Goal: Download file/media

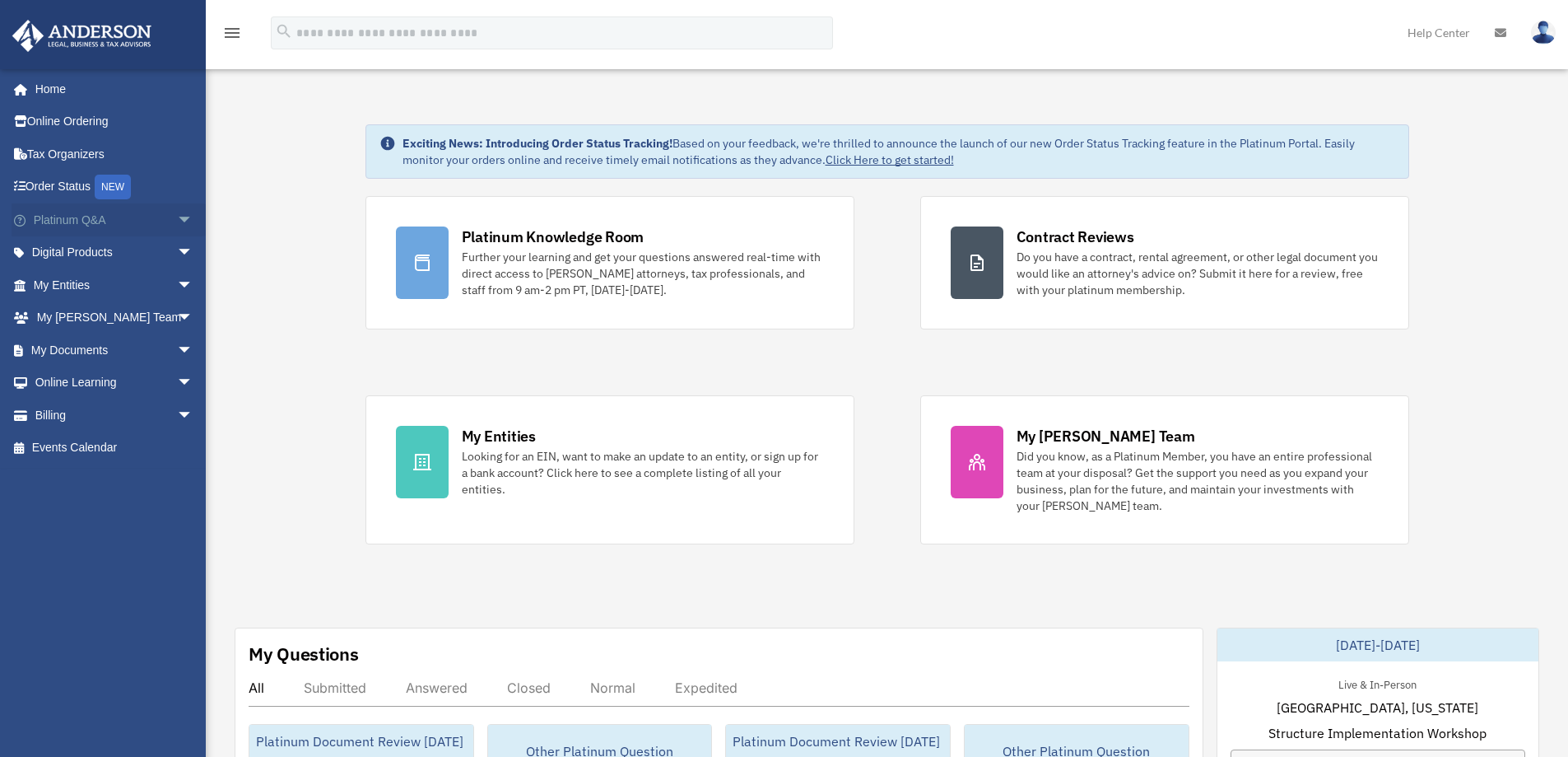
click at [62, 218] on link "Platinum Q&A arrow_drop_down" at bounding box center [114, 219] width 207 height 33
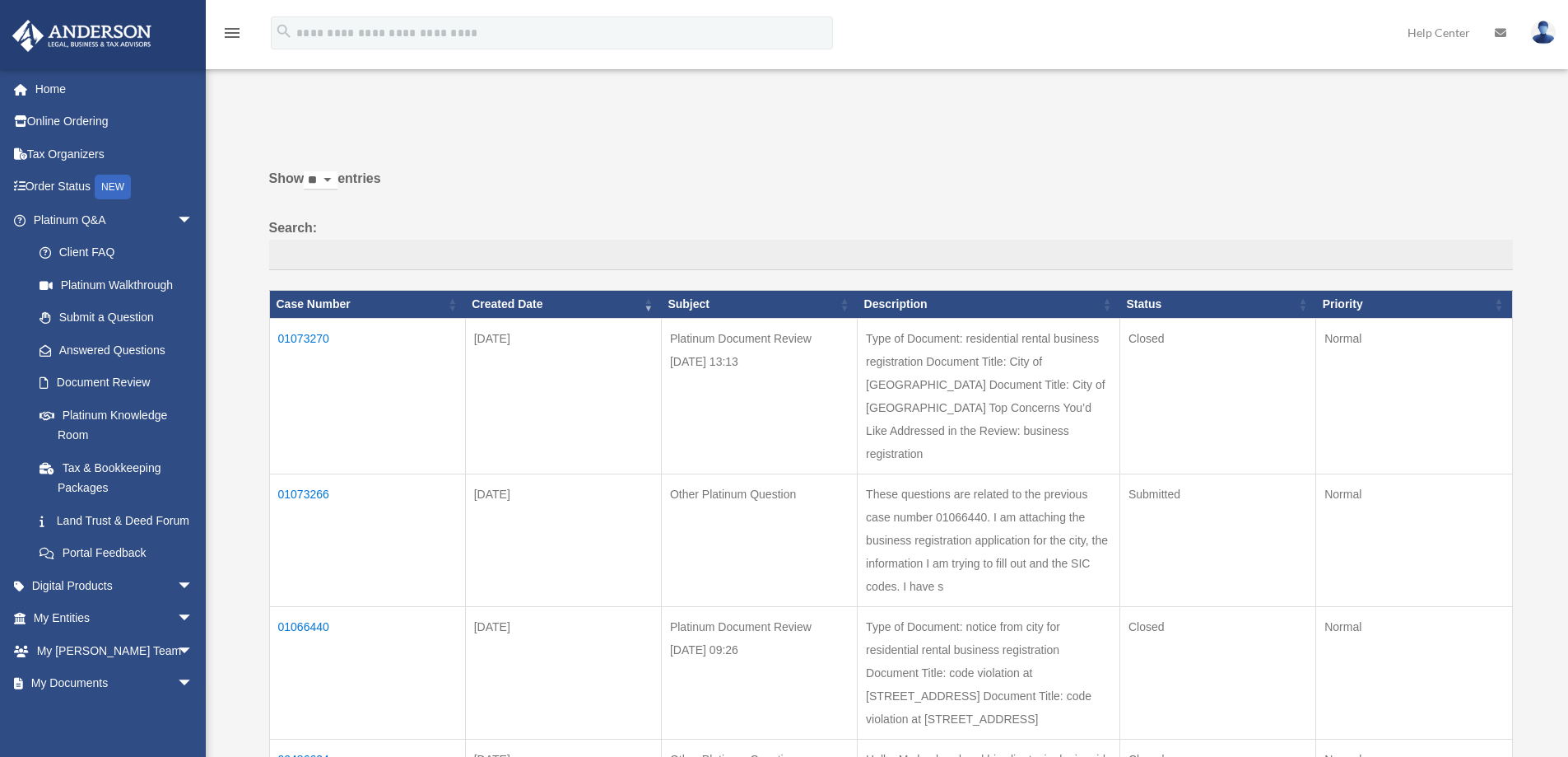
click at [305, 335] on td "01073270" at bounding box center [367, 395] width 196 height 155
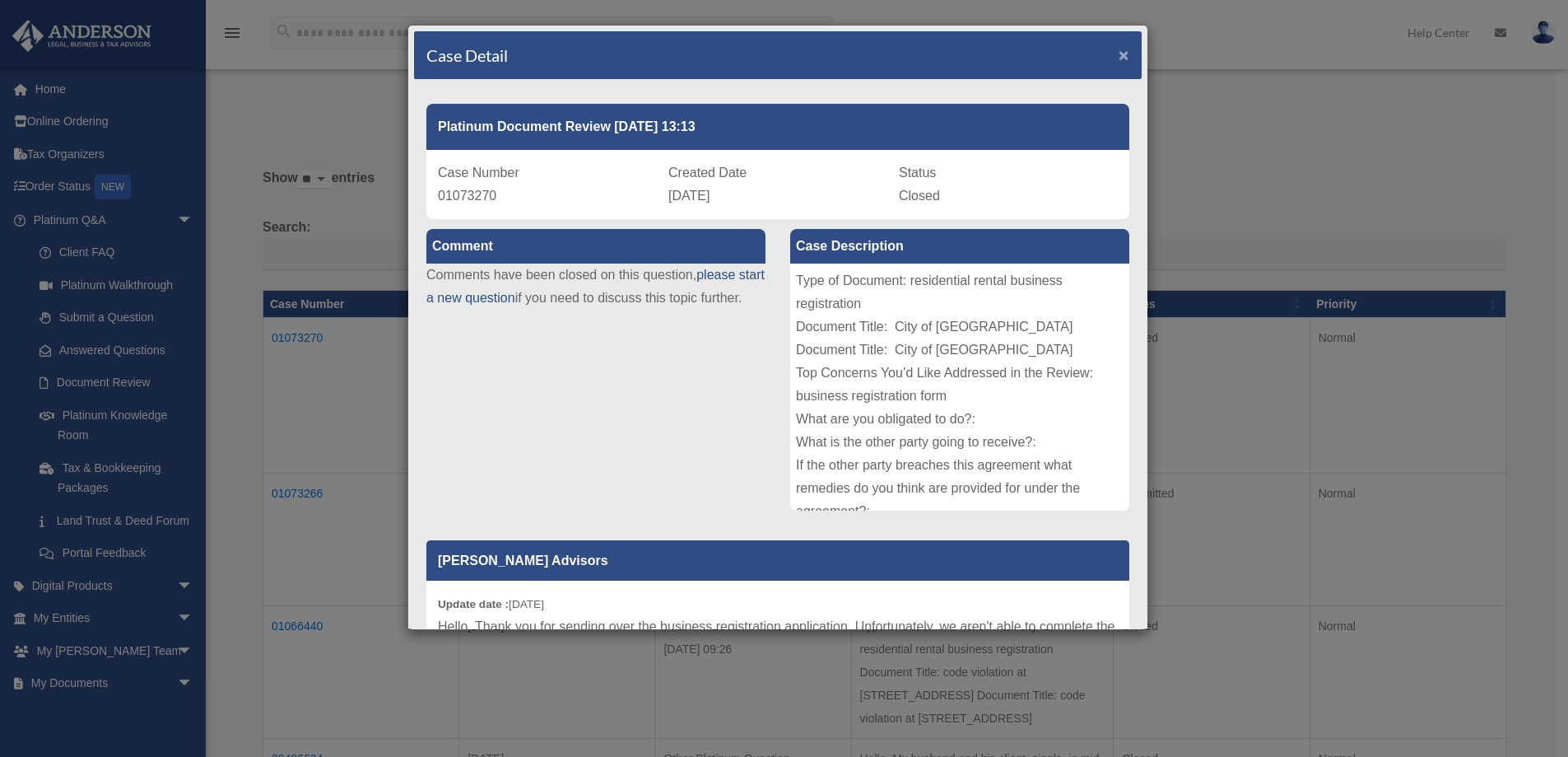
click at [1118, 51] on span "×" at bounding box center [1124, 54] width 11 height 19
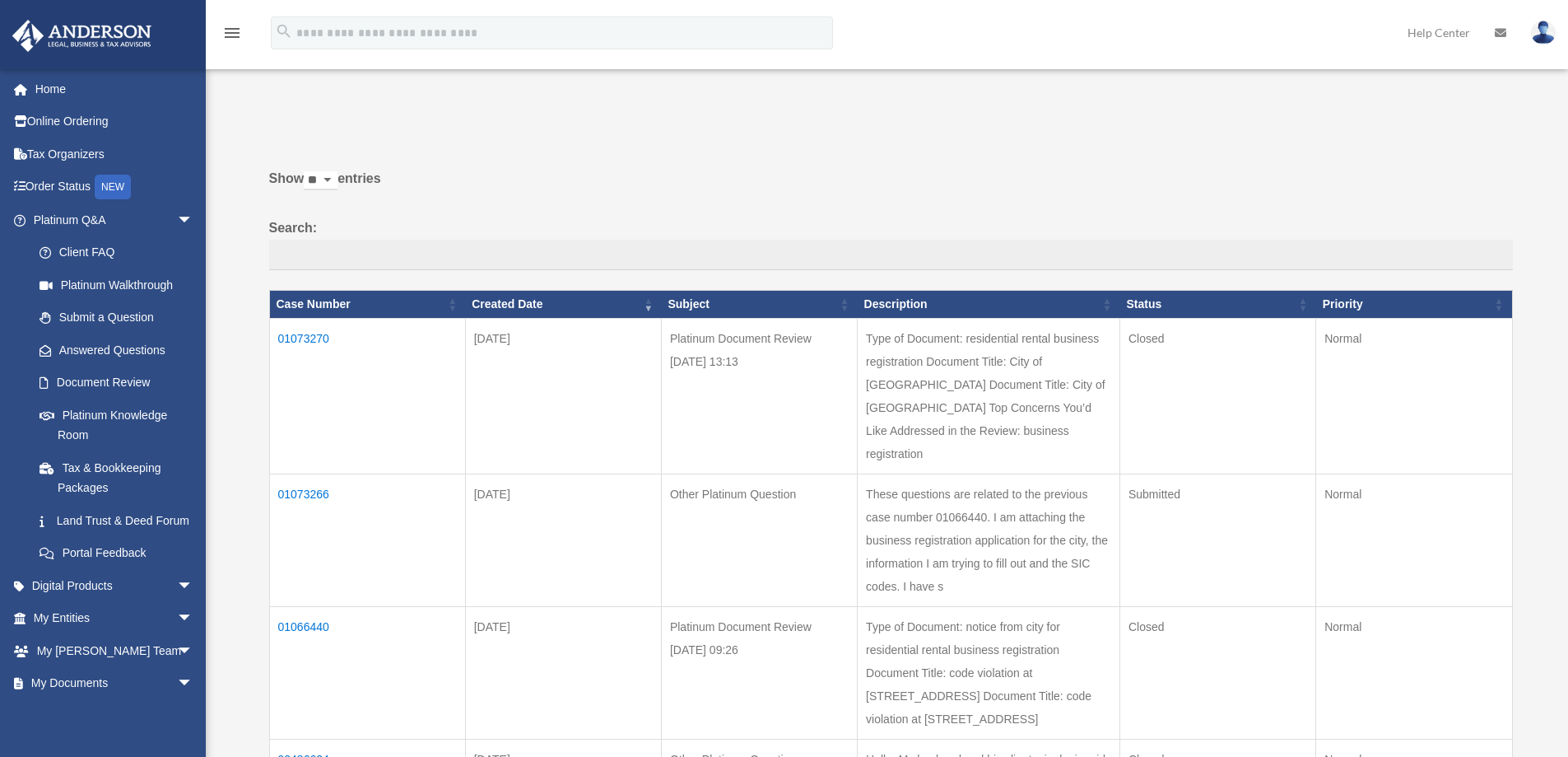
click at [308, 335] on td "01073270" at bounding box center [367, 395] width 196 height 155
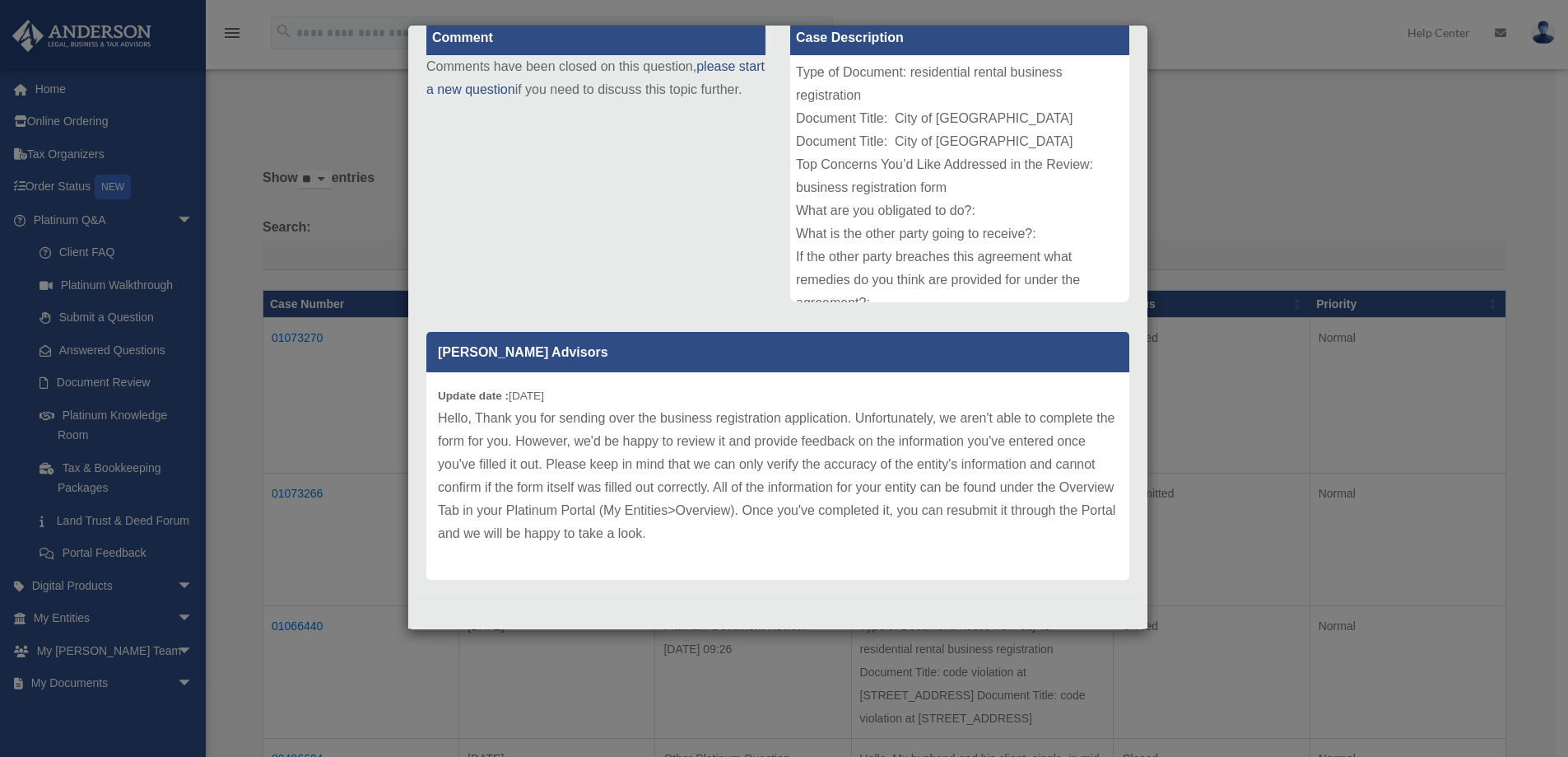
click at [1224, 9] on div "Case Detail × Platinum Document Review 08/11/2025 13:13 Case Number 01073270 Cr…" at bounding box center [784, 378] width 1568 height 757
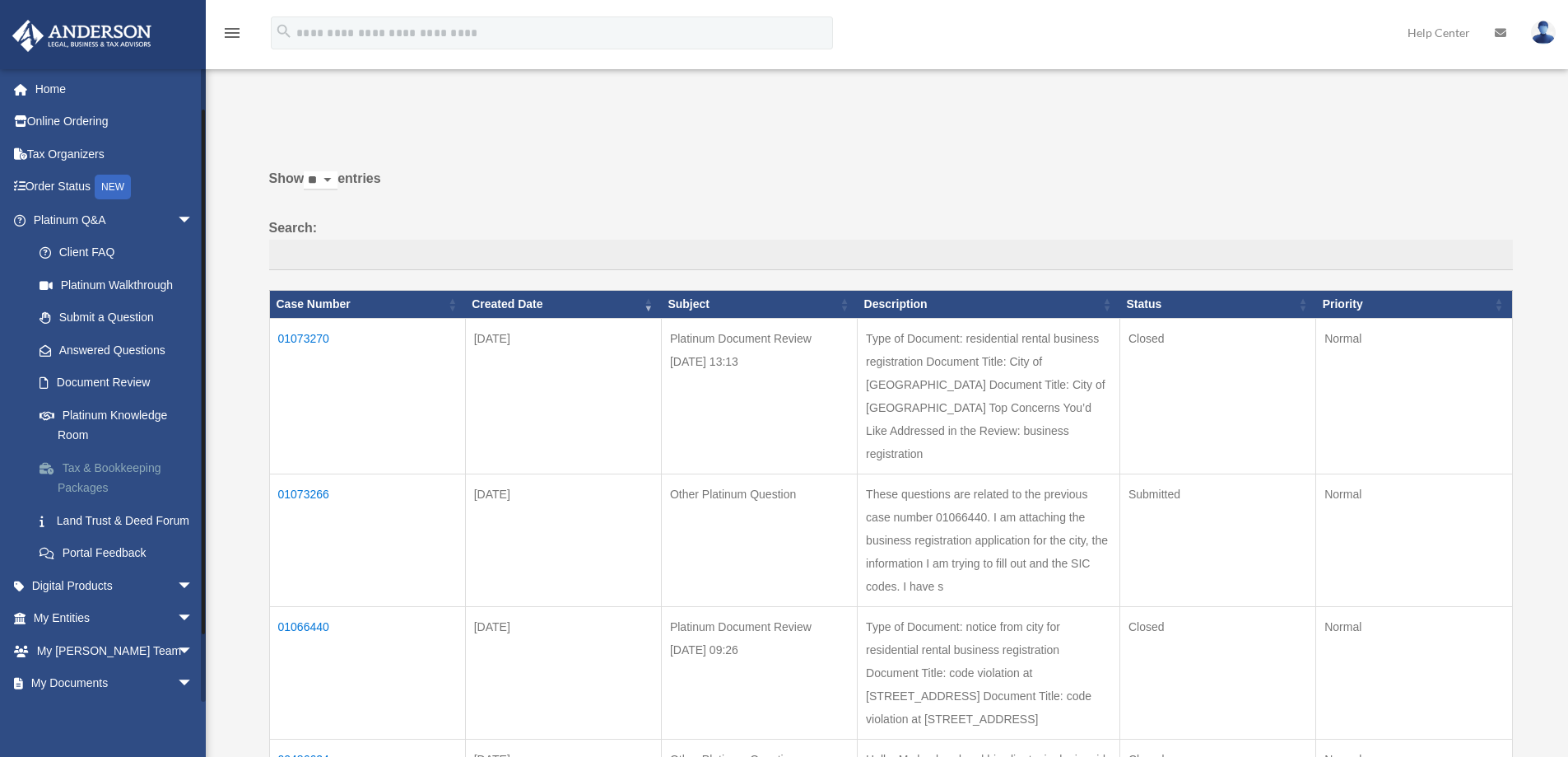
scroll to position [120, 0]
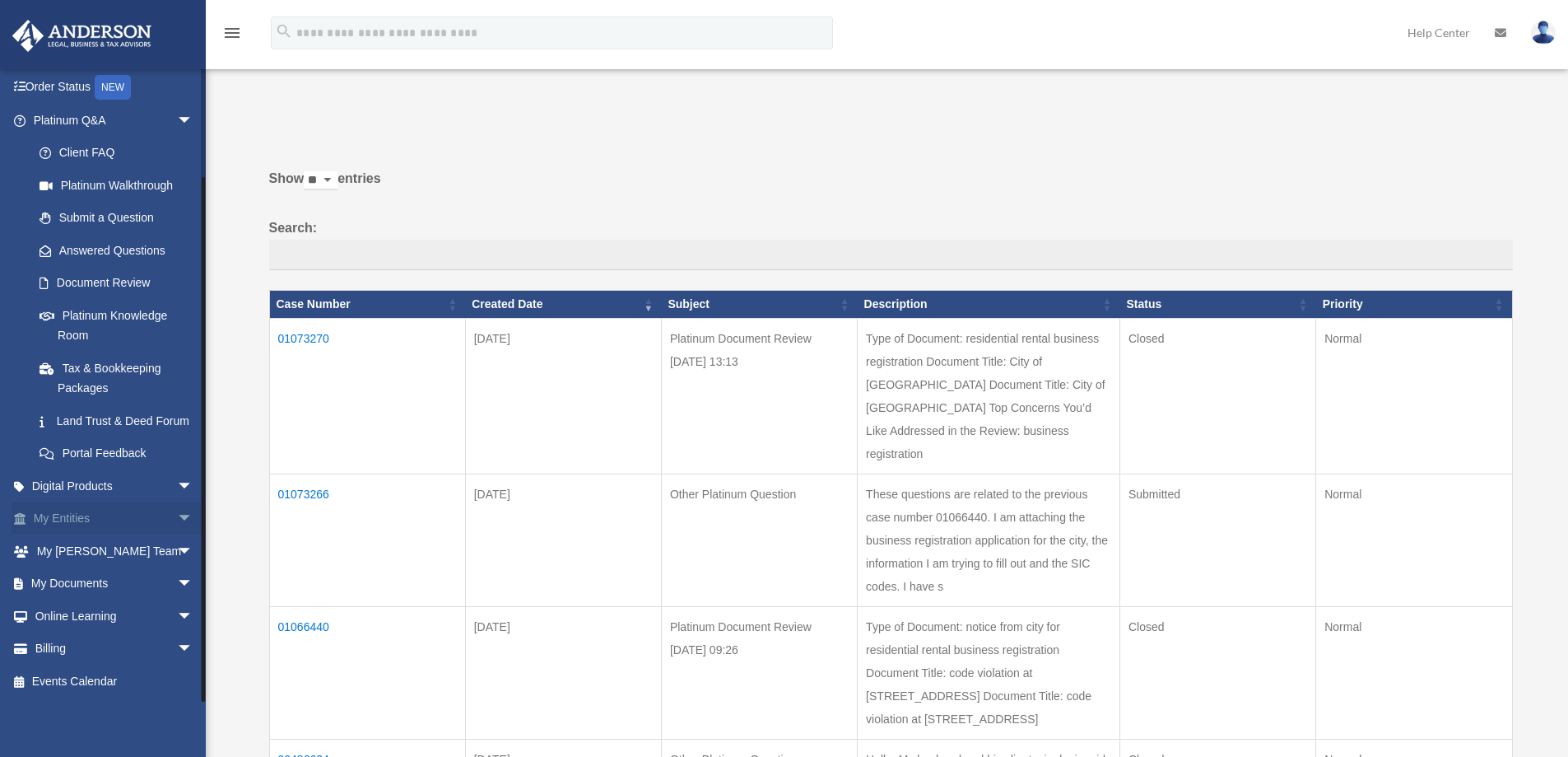
click at [82, 516] on link "My Entities arrow_drop_down" at bounding box center [114, 518] width 207 height 33
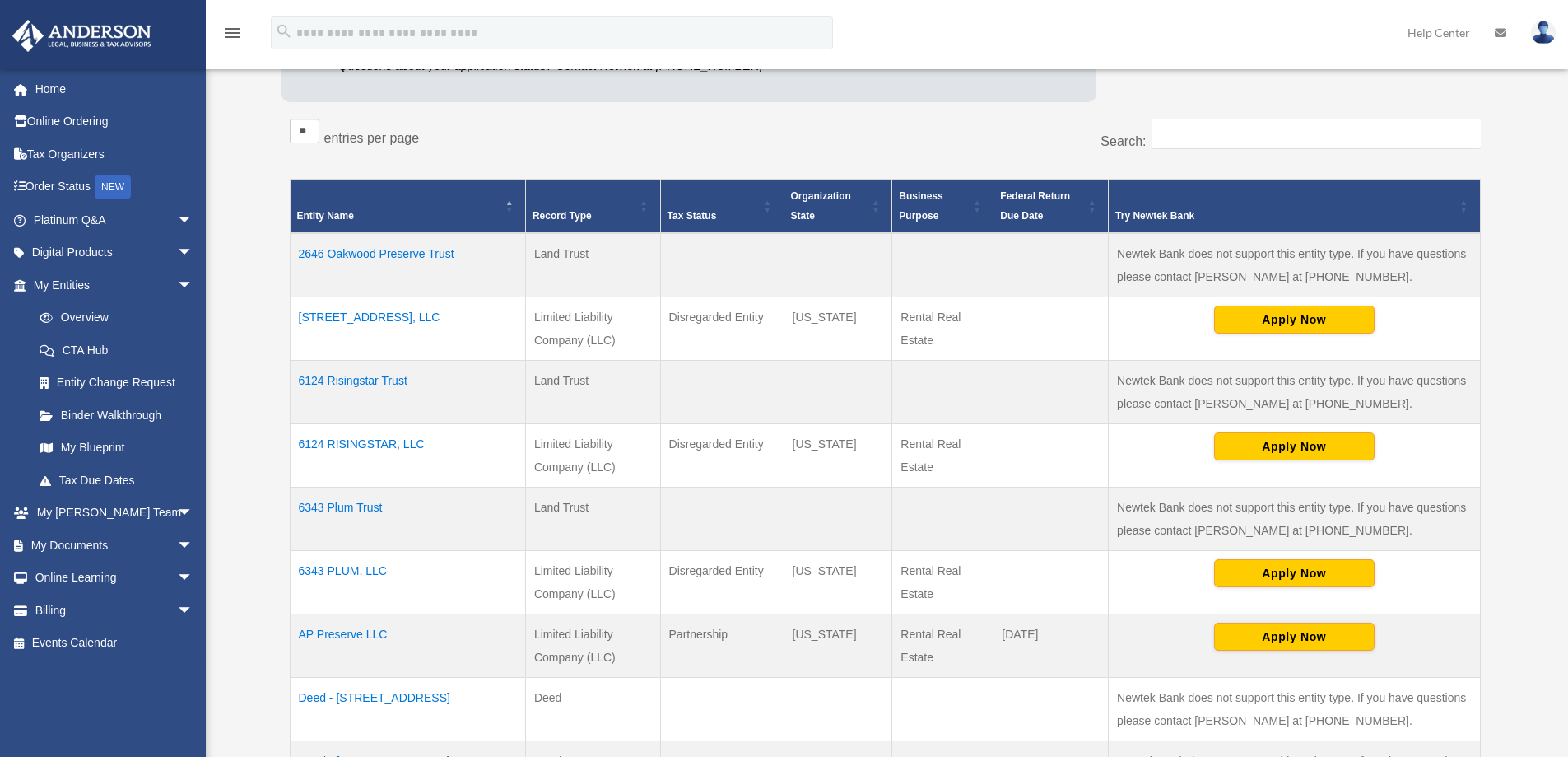
scroll to position [247, 0]
click at [355, 382] on td "6124 Risingstar Trust" at bounding box center [407, 392] width 235 height 63
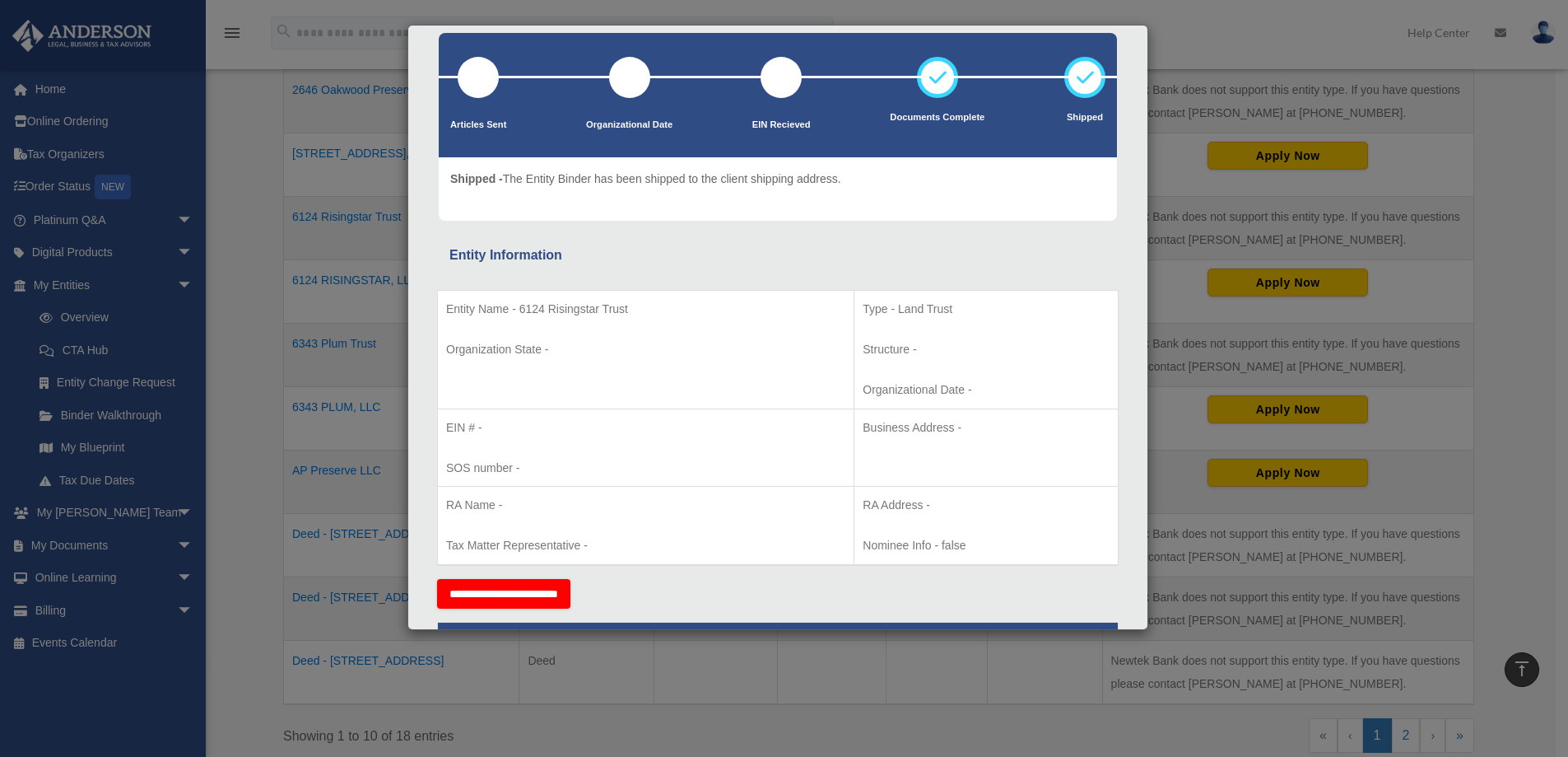
scroll to position [0, 0]
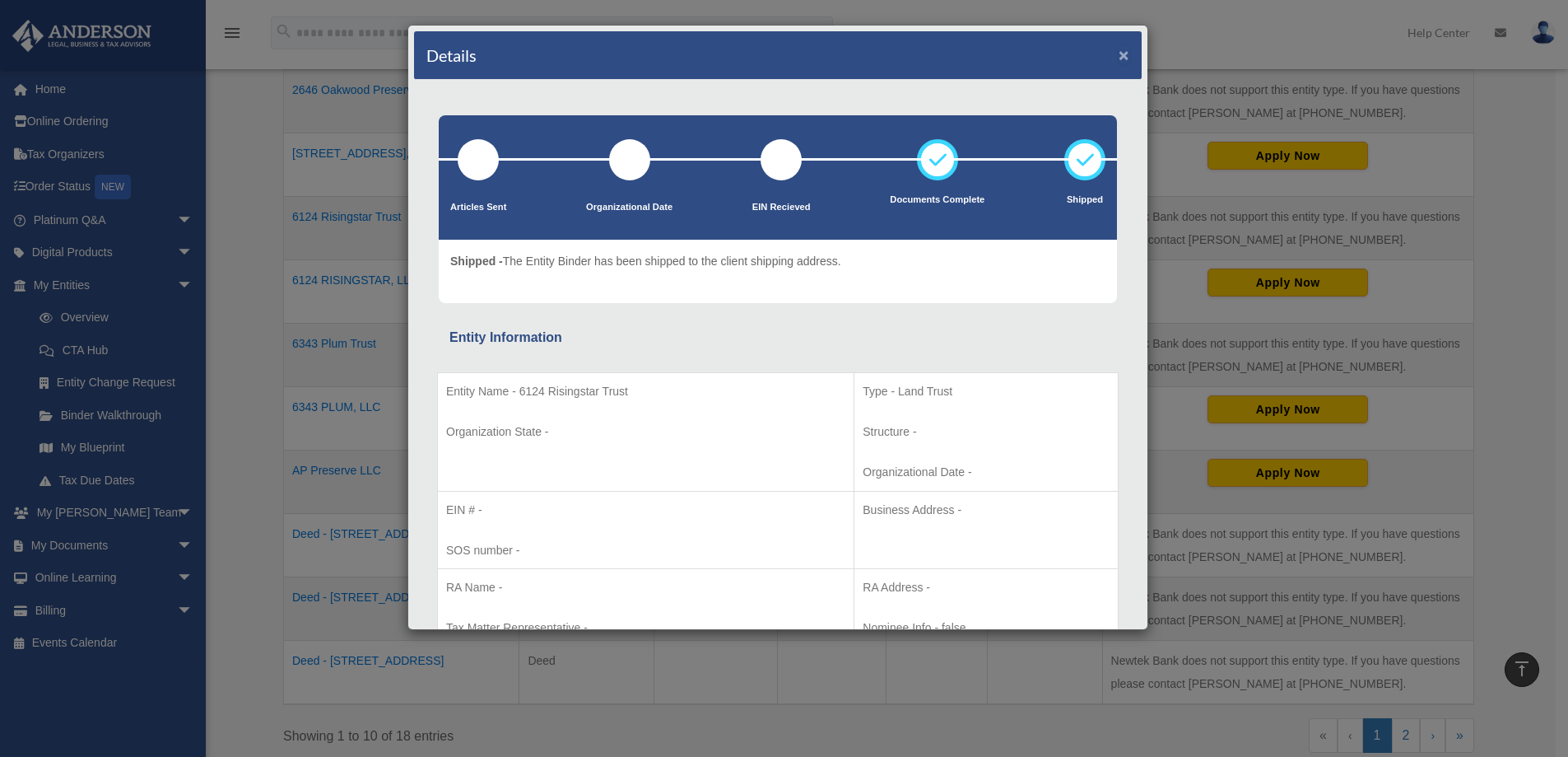
click at [1118, 51] on button "×" at bounding box center [1124, 54] width 11 height 17
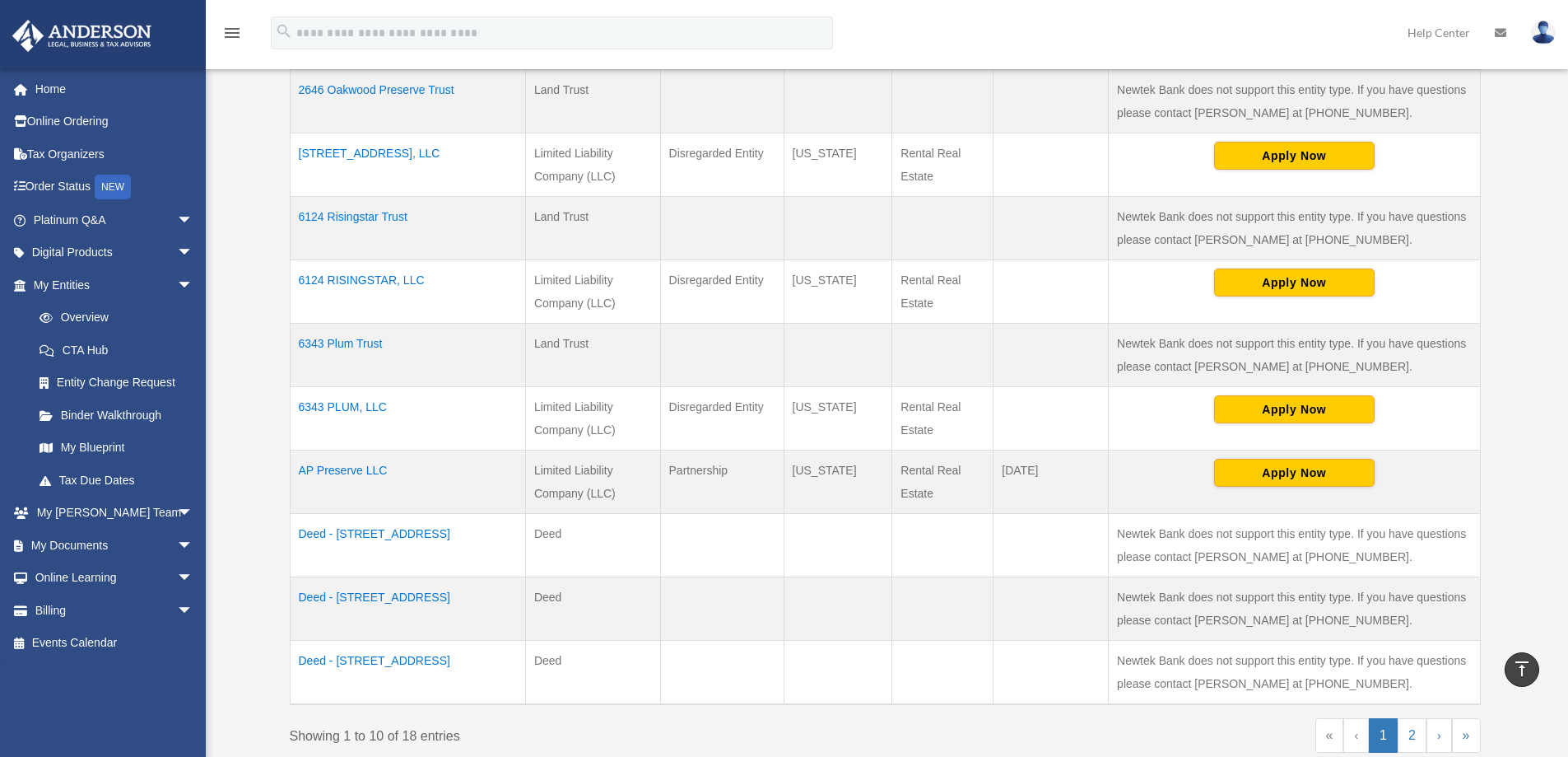
click at [378, 275] on td "6124 RISINGSTAR, LLC" at bounding box center [407, 291] width 235 height 63
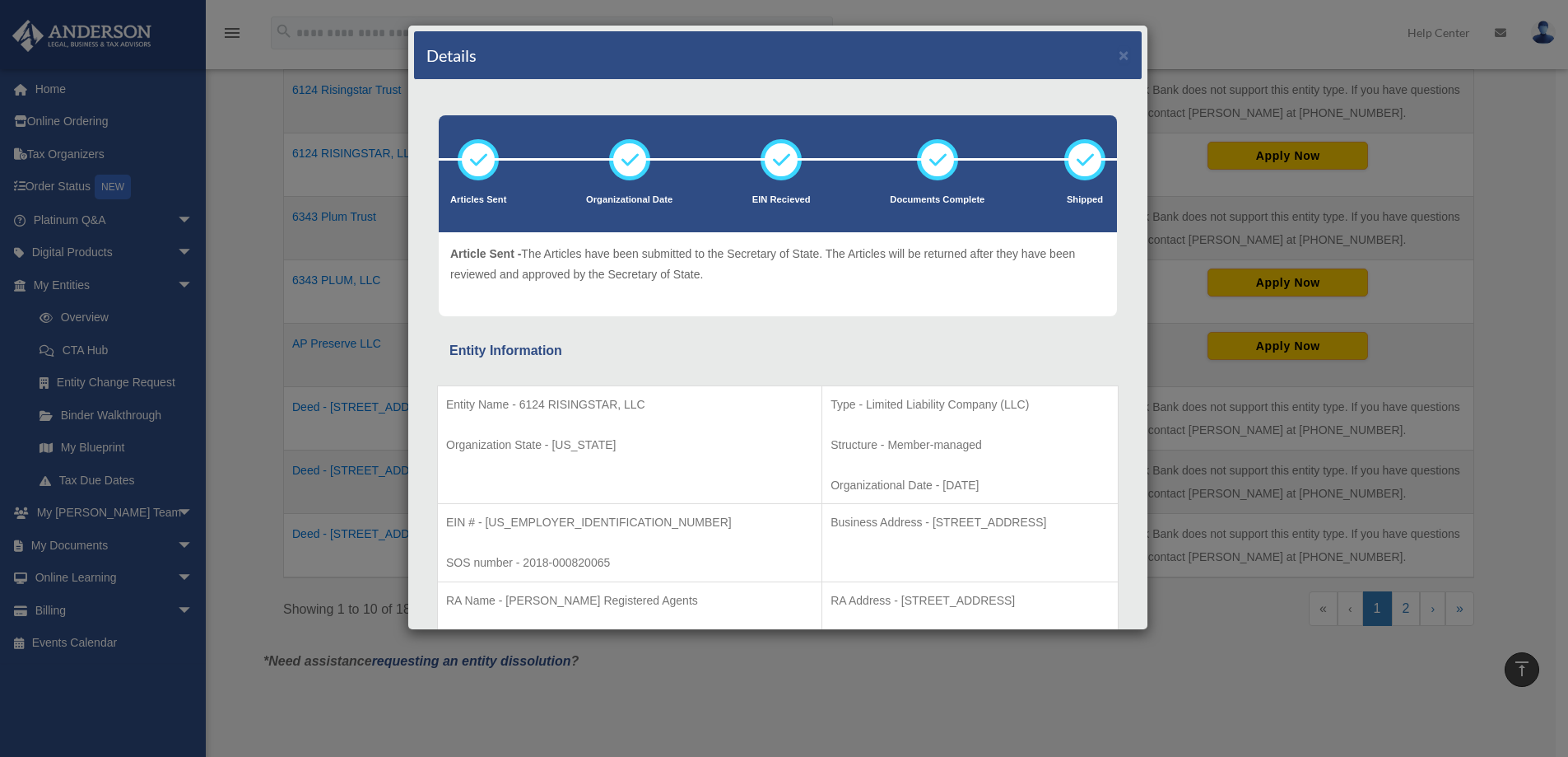
scroll to position [493, 0]
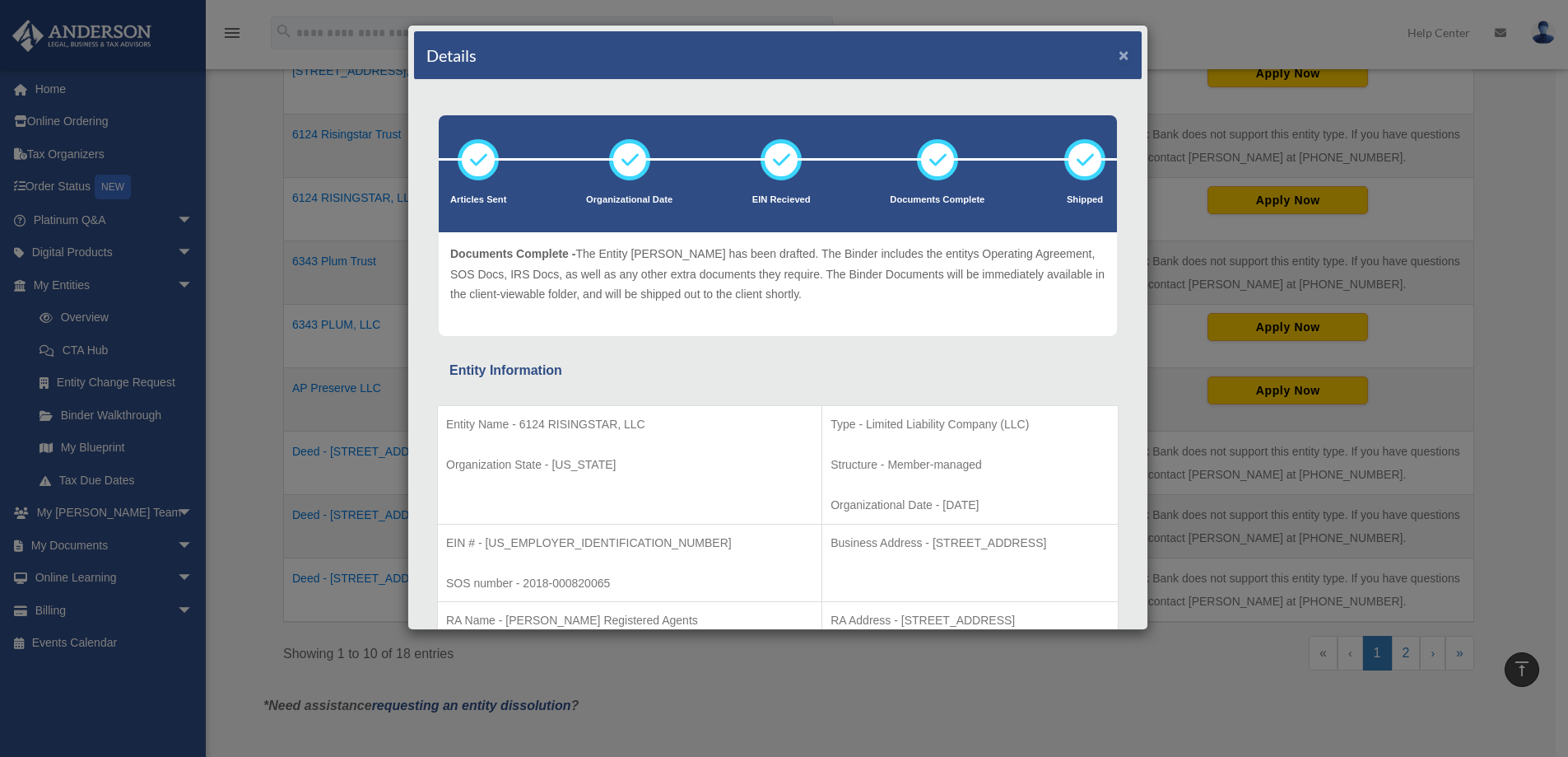
click at [1118, 51] on button "×" at bounding box center [1124, 54] width 11 height 17
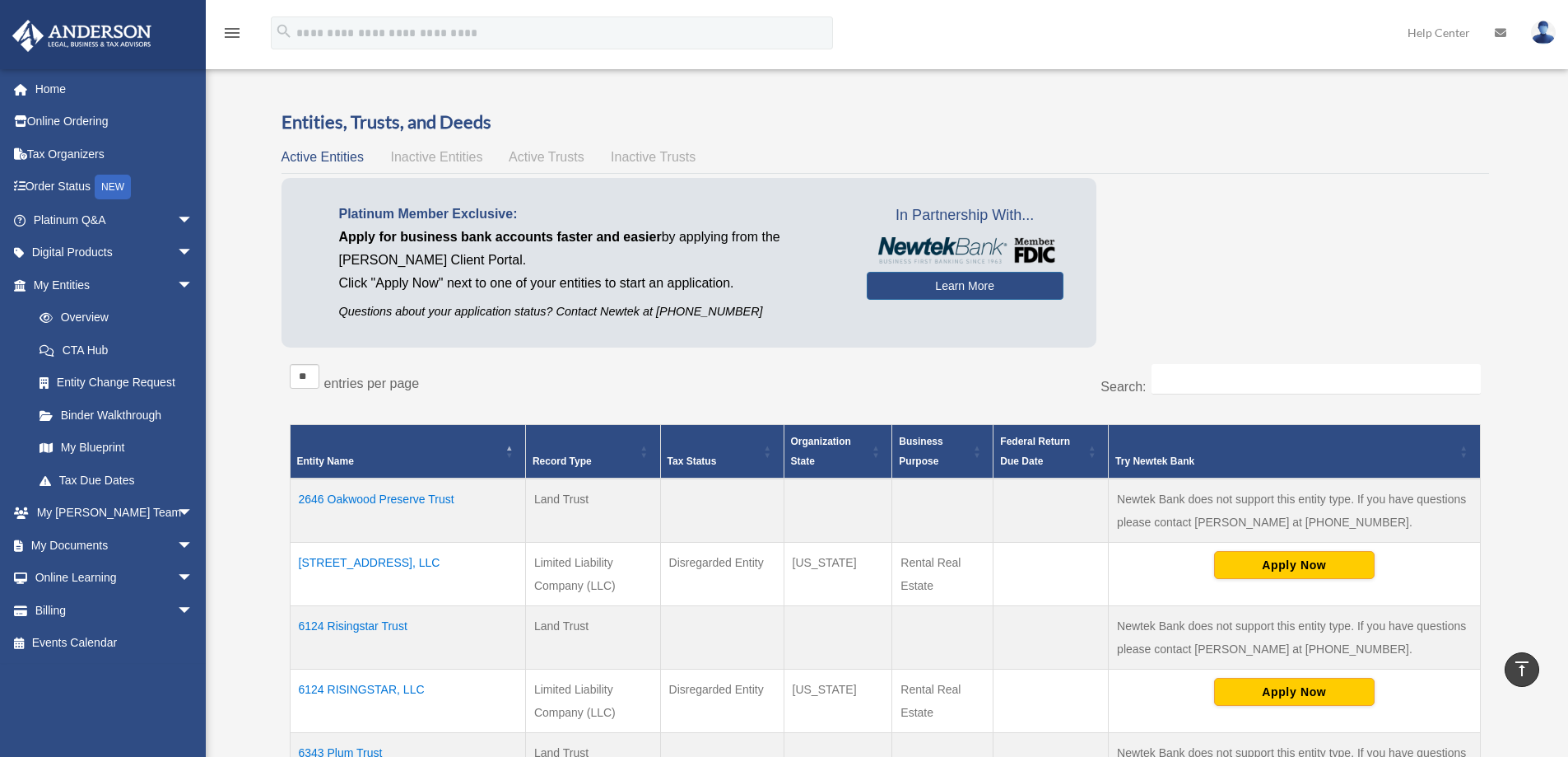
scroll to position [0, 0]
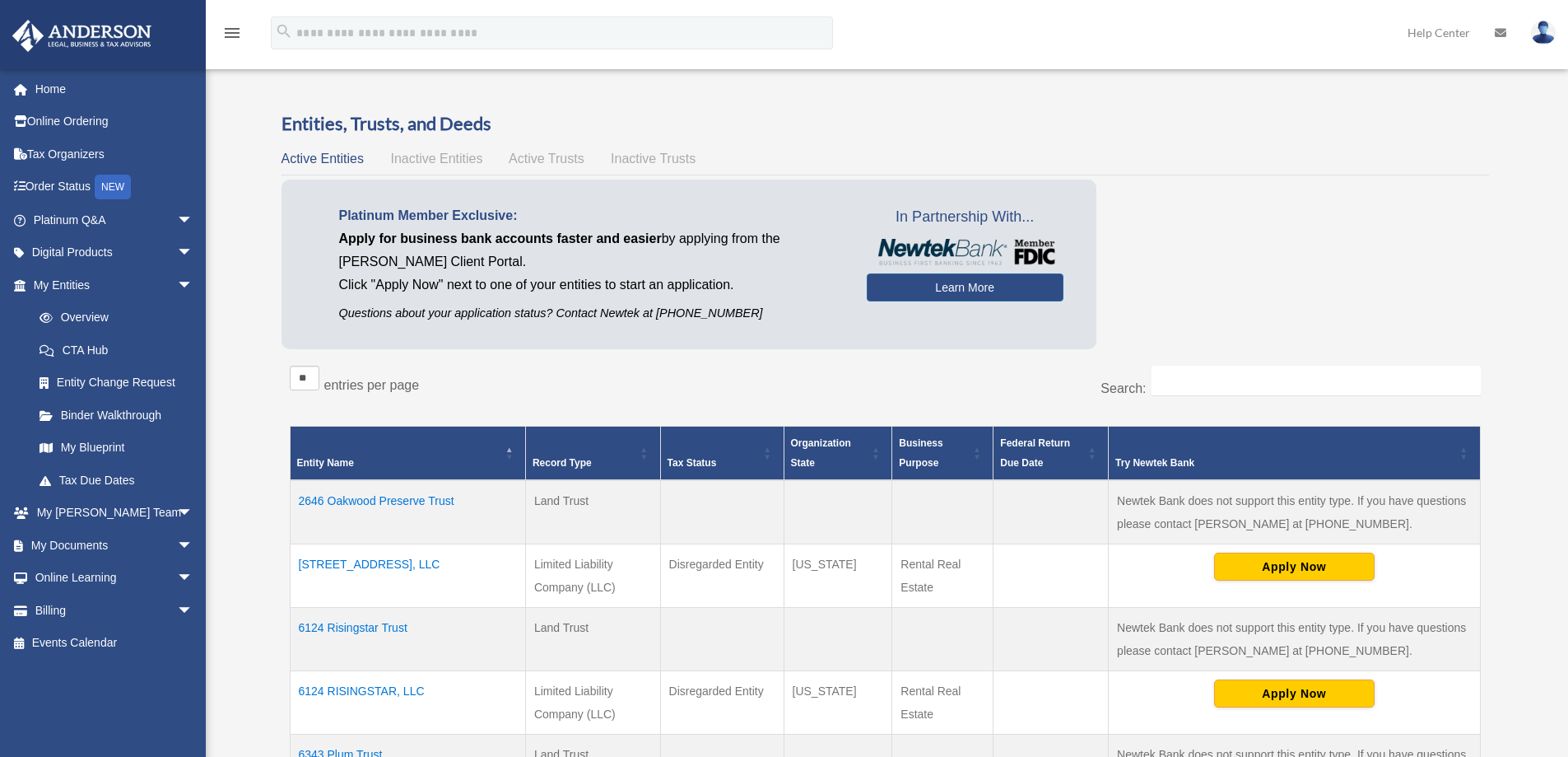
click at [1542, 32] on img at bounding box center [1543, 32] width 25 height 24
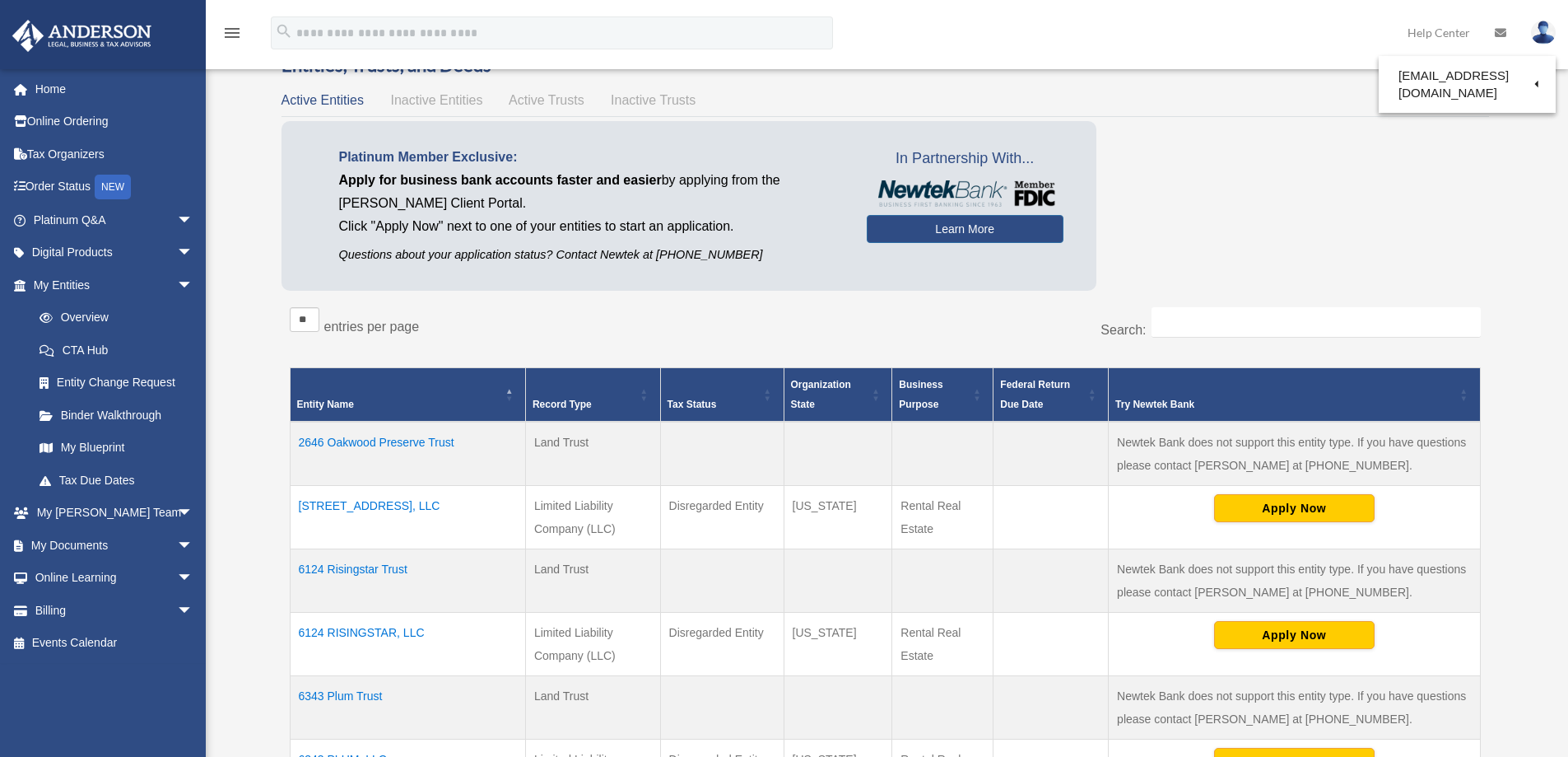
scroll to position [165, 0]
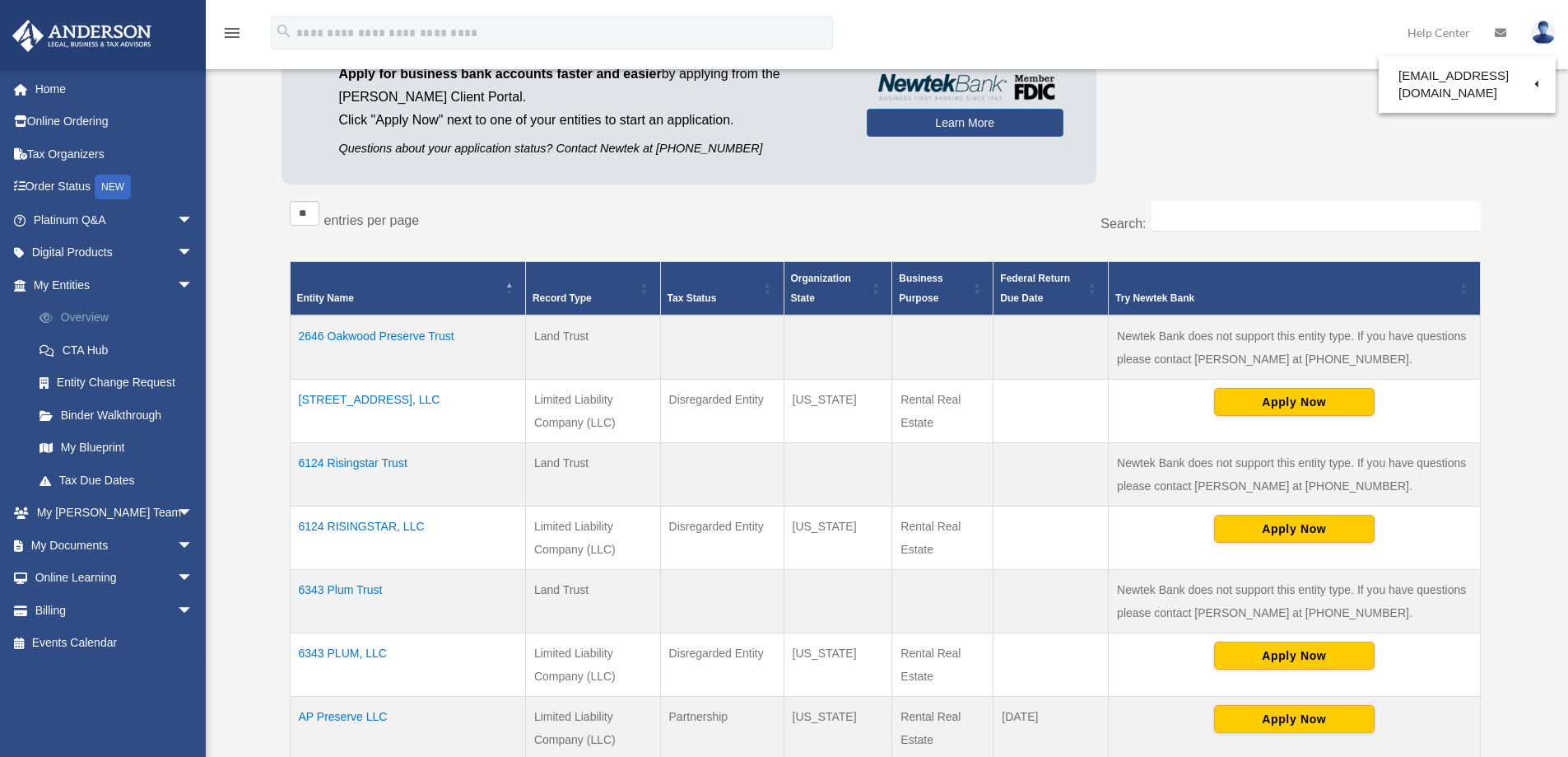
click at [83, 316] on link "Overview" at bounding box center [121, 318] width 195 height 33
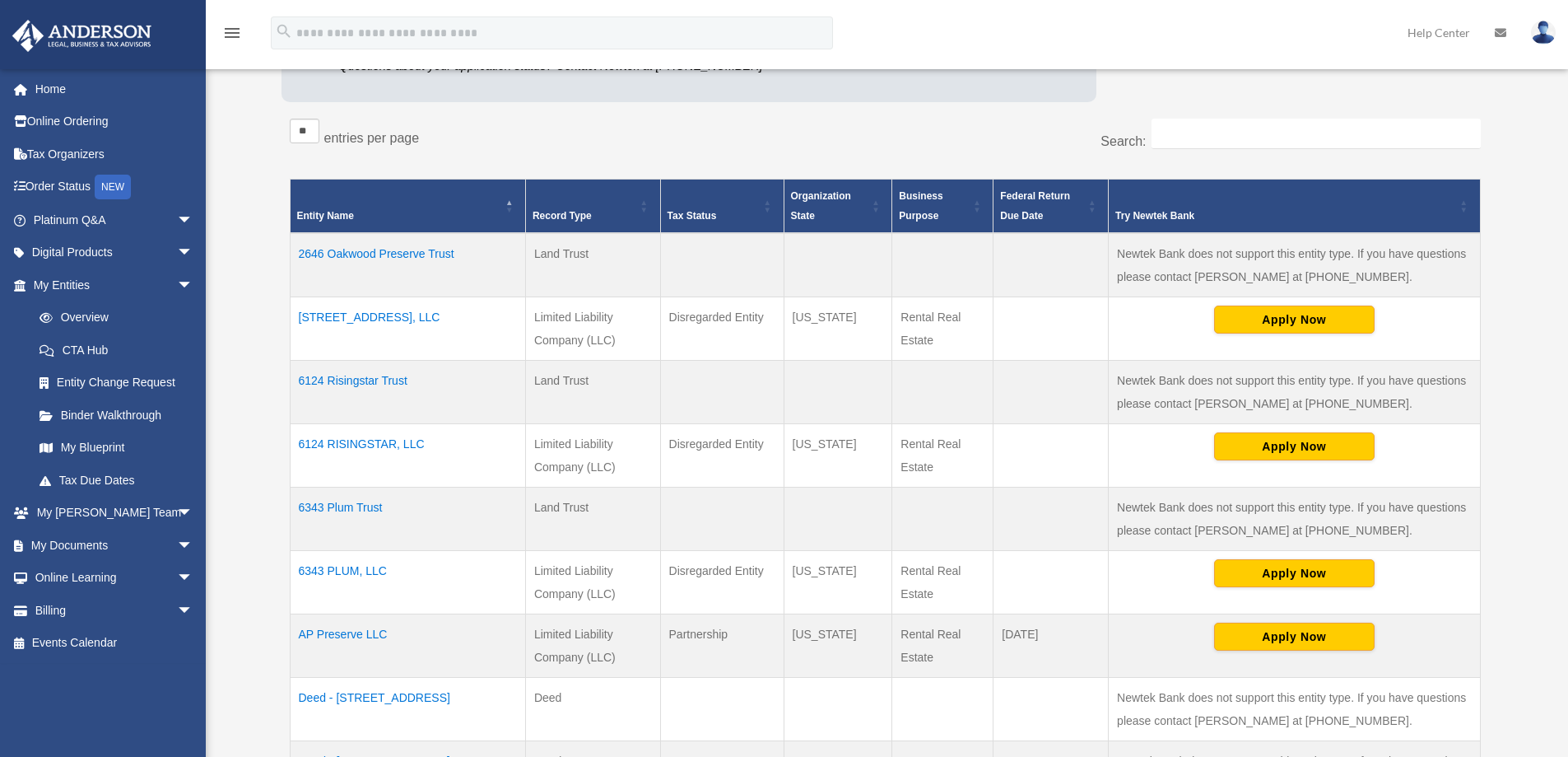
scroll to position [247, 0]
click at [350, 376] on td "6124 Risingstar Trust" at bounding box center [407, 392] width 235 height 63
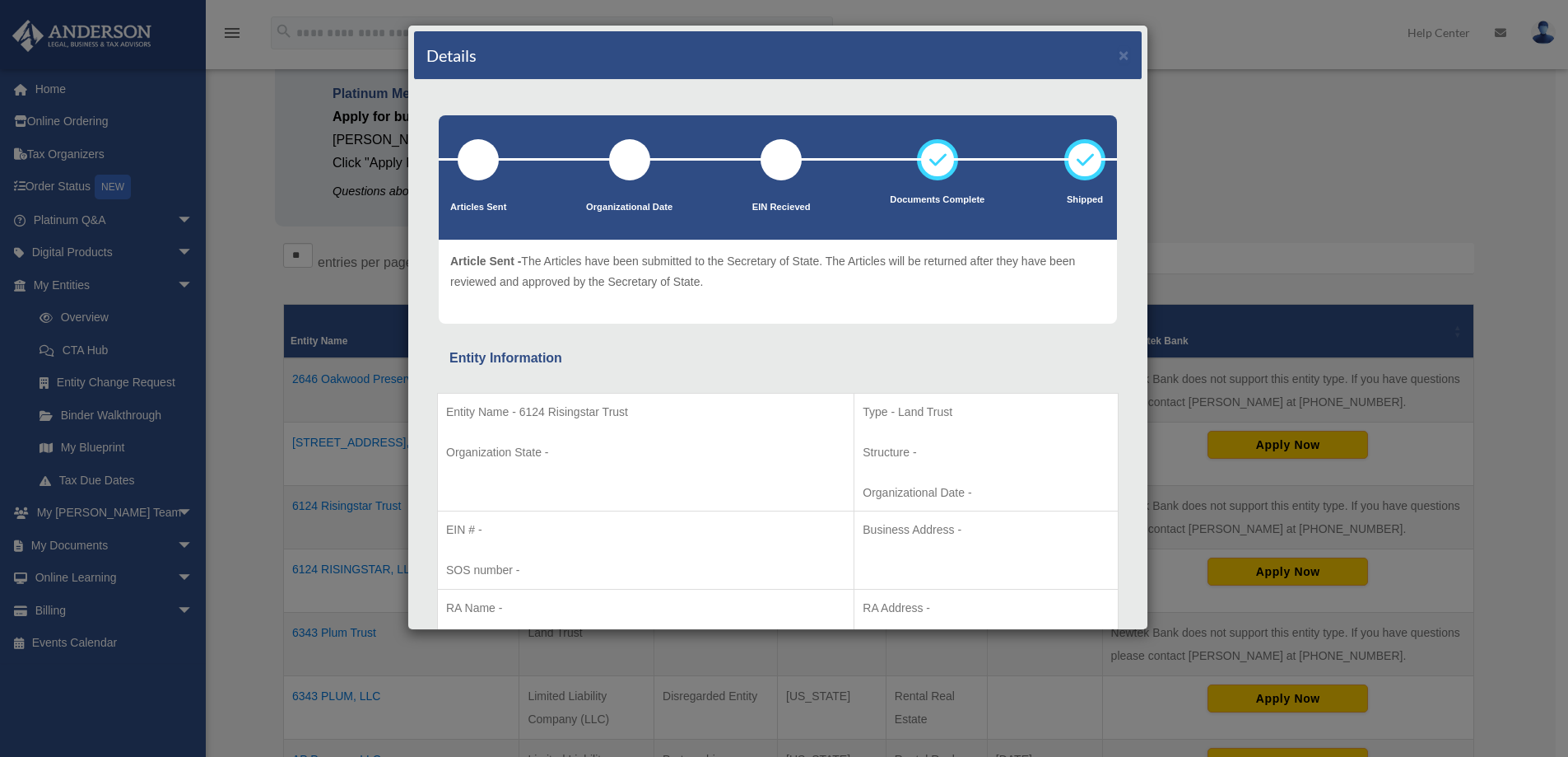
scroll to position [0, 0]
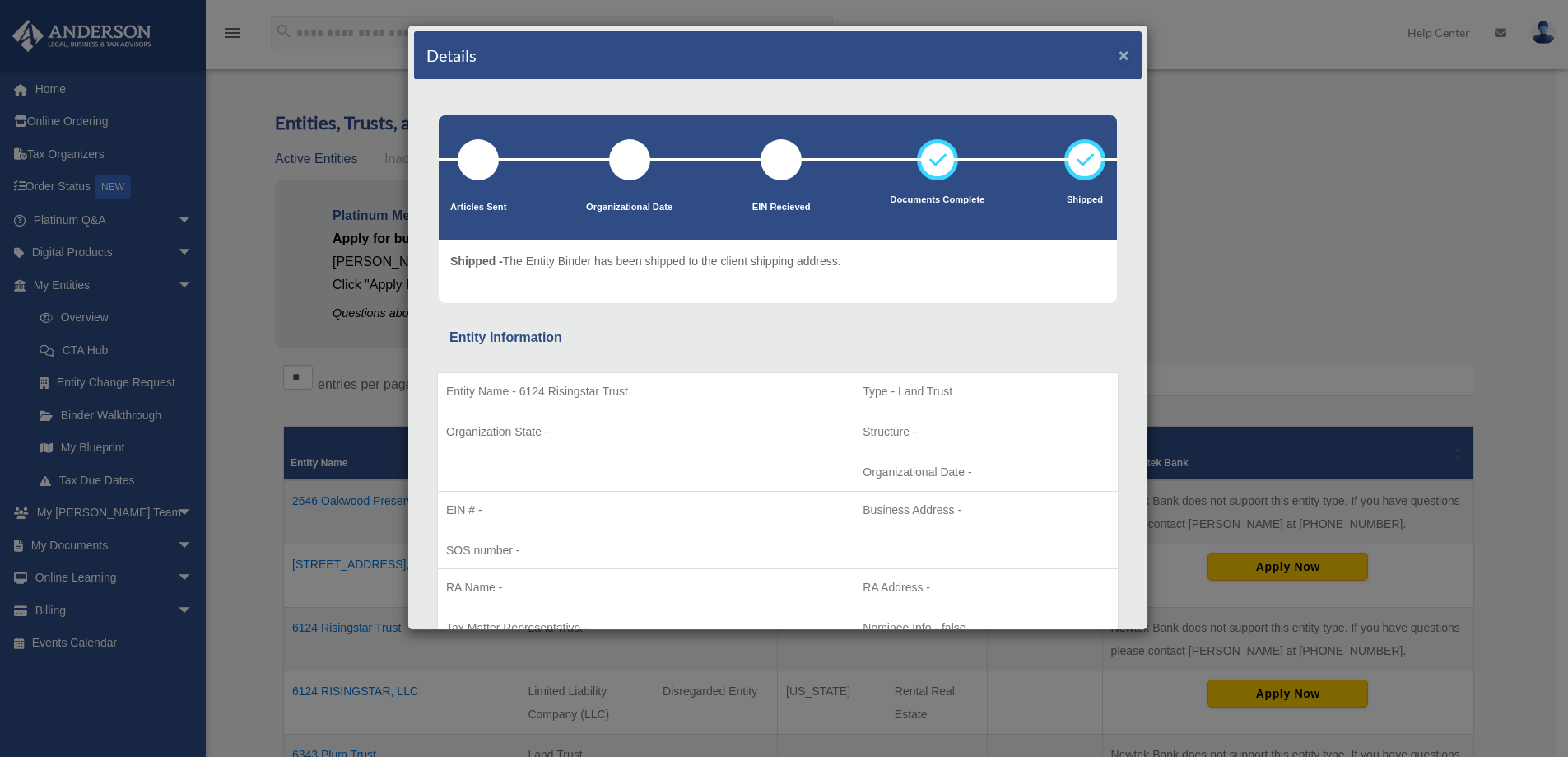
click at [1118, 51] on button "×" at bounding box center [1124, 54] width 11 height 17
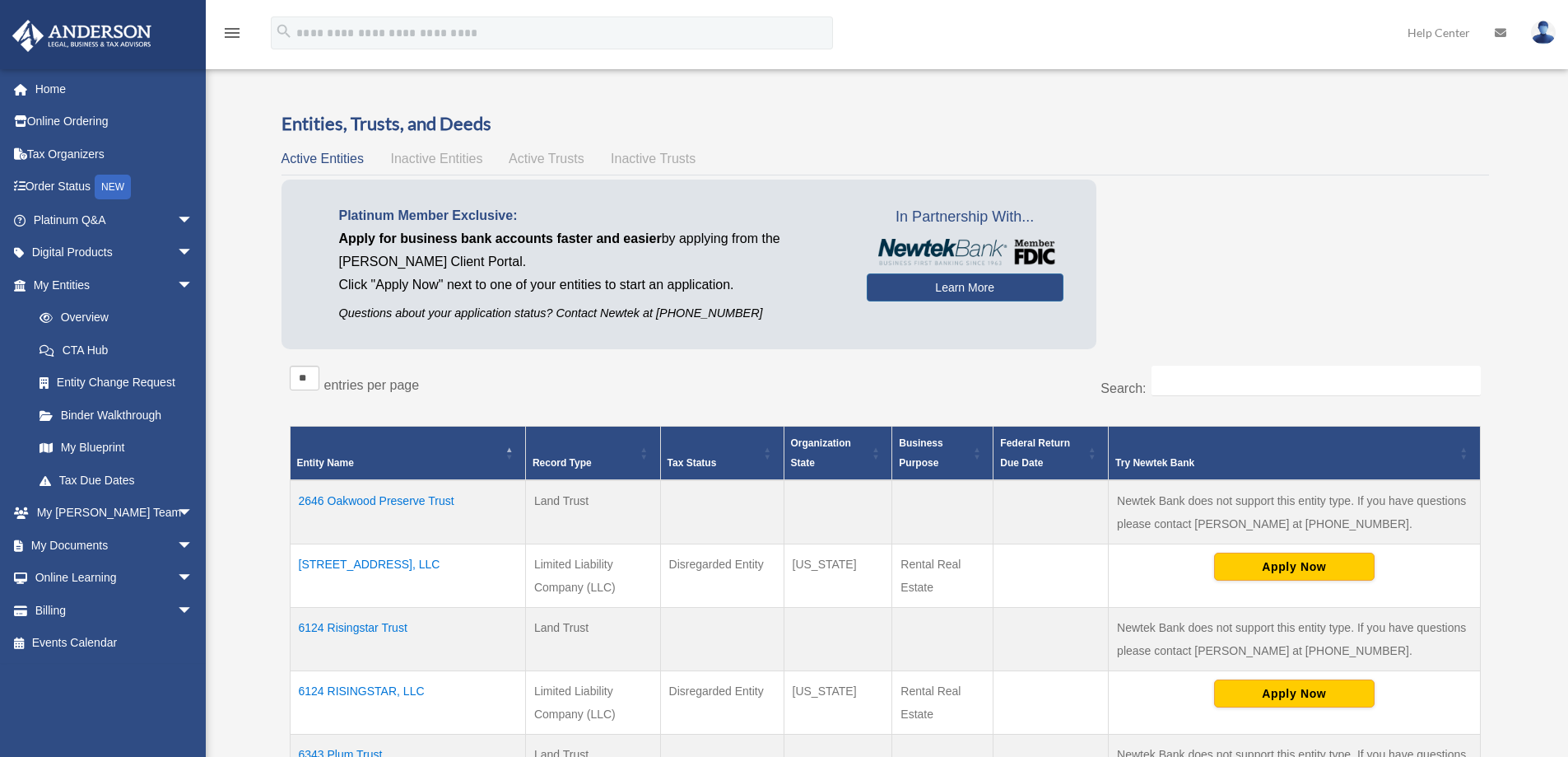
click at [1545, 31] on img at bounding box center [1543, 32] width 25 height 24
click at [1242, 139] on link "Logout" at bounding box center [1297, 144] width 165 height 34
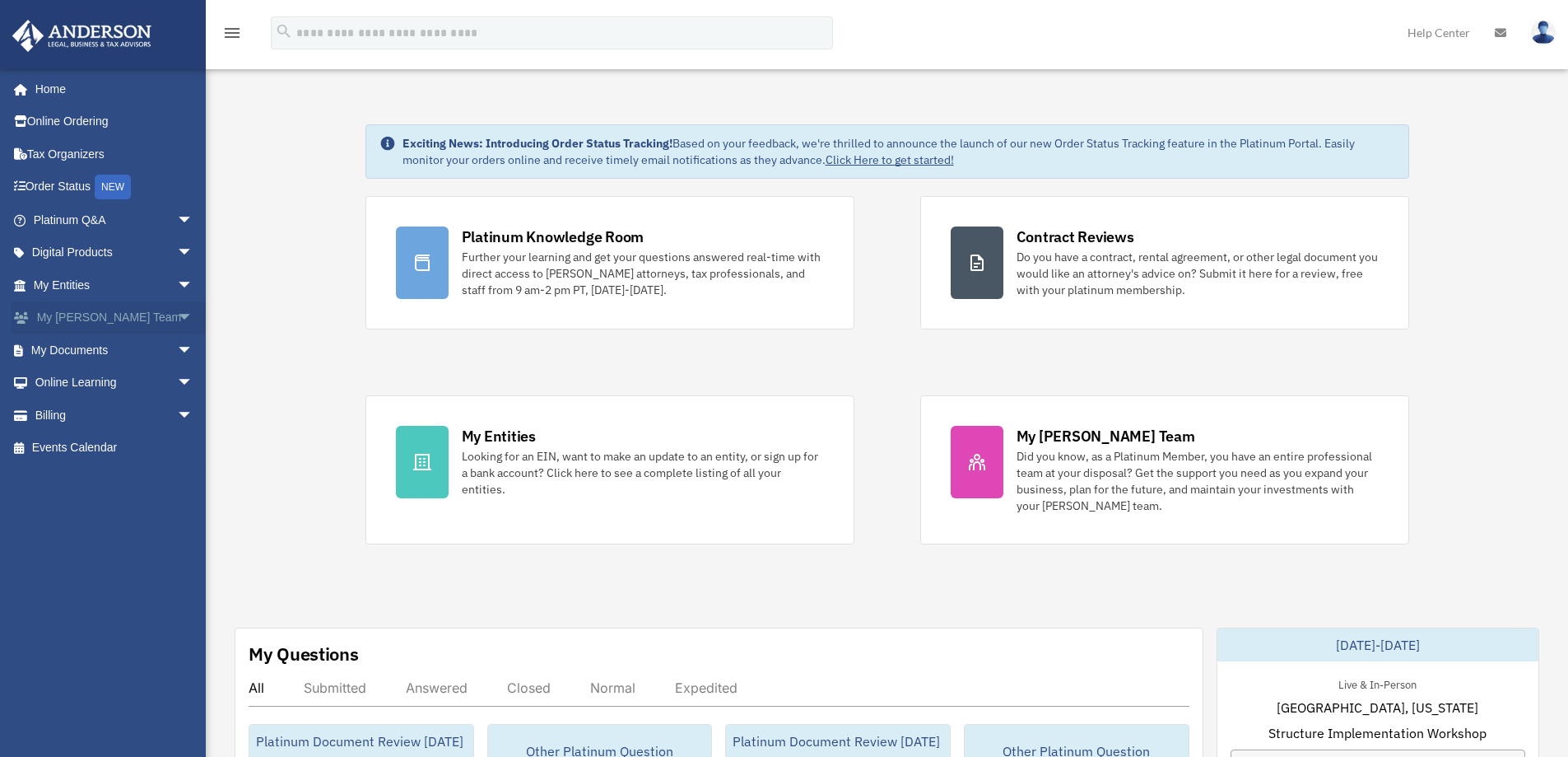
click at [101, 315] on link "My Anderson Team arrow_drop_down" at bounding box center [114, 318] width 207 height 33
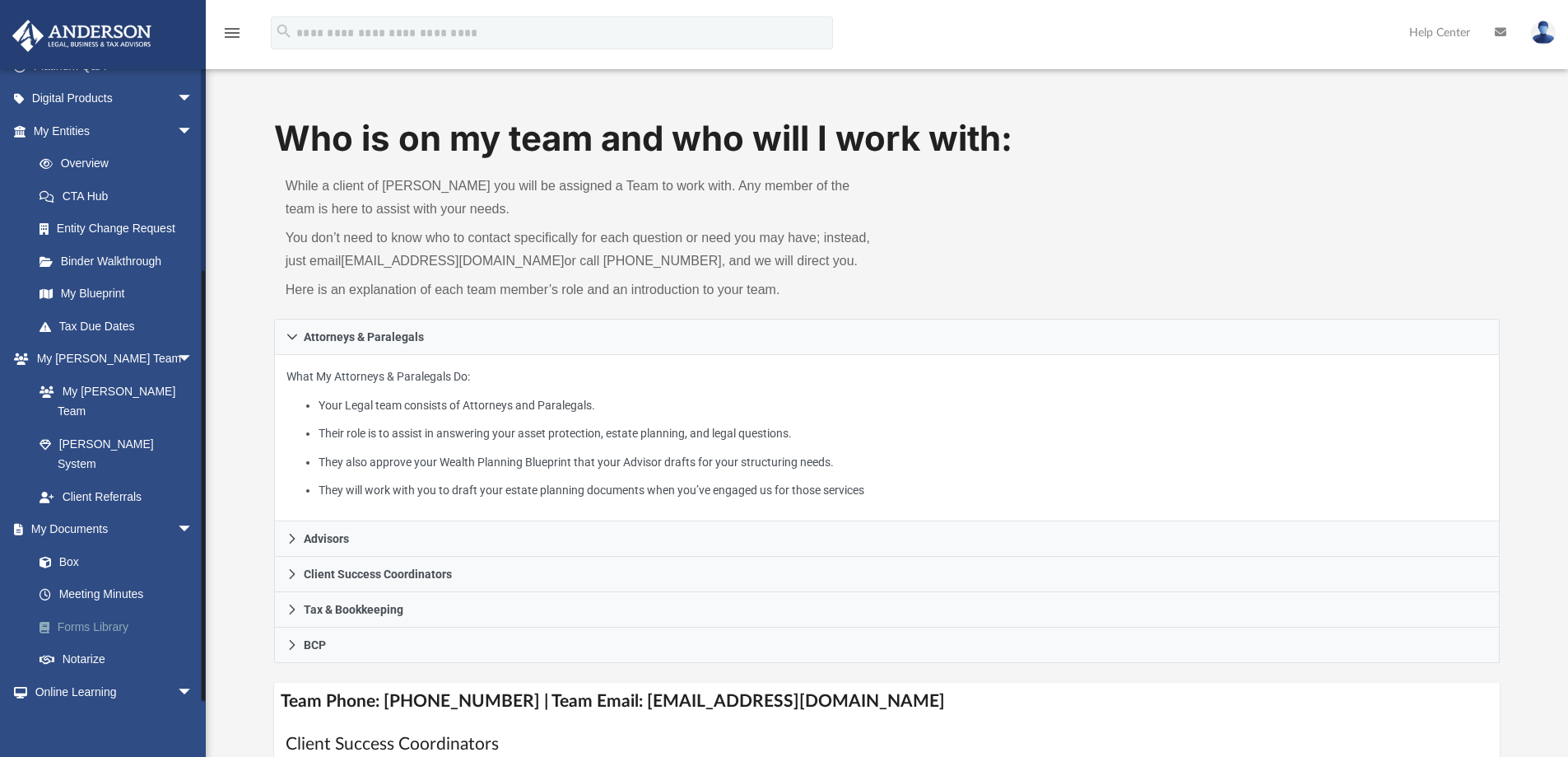
scroll to position [287, 0]
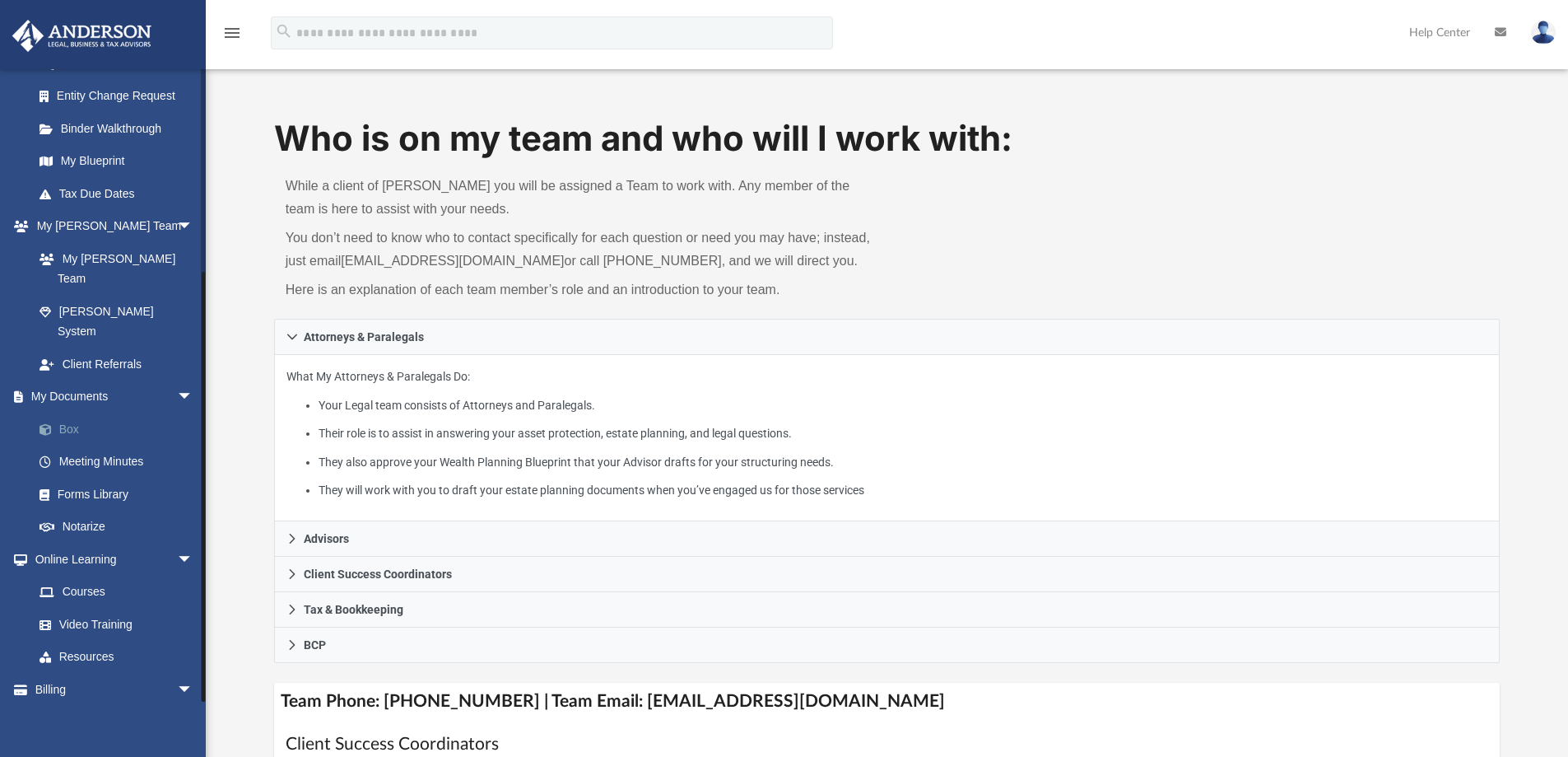
click at [74, 413] on link "Box" at bounding box center [121, 429] width 195 height 33
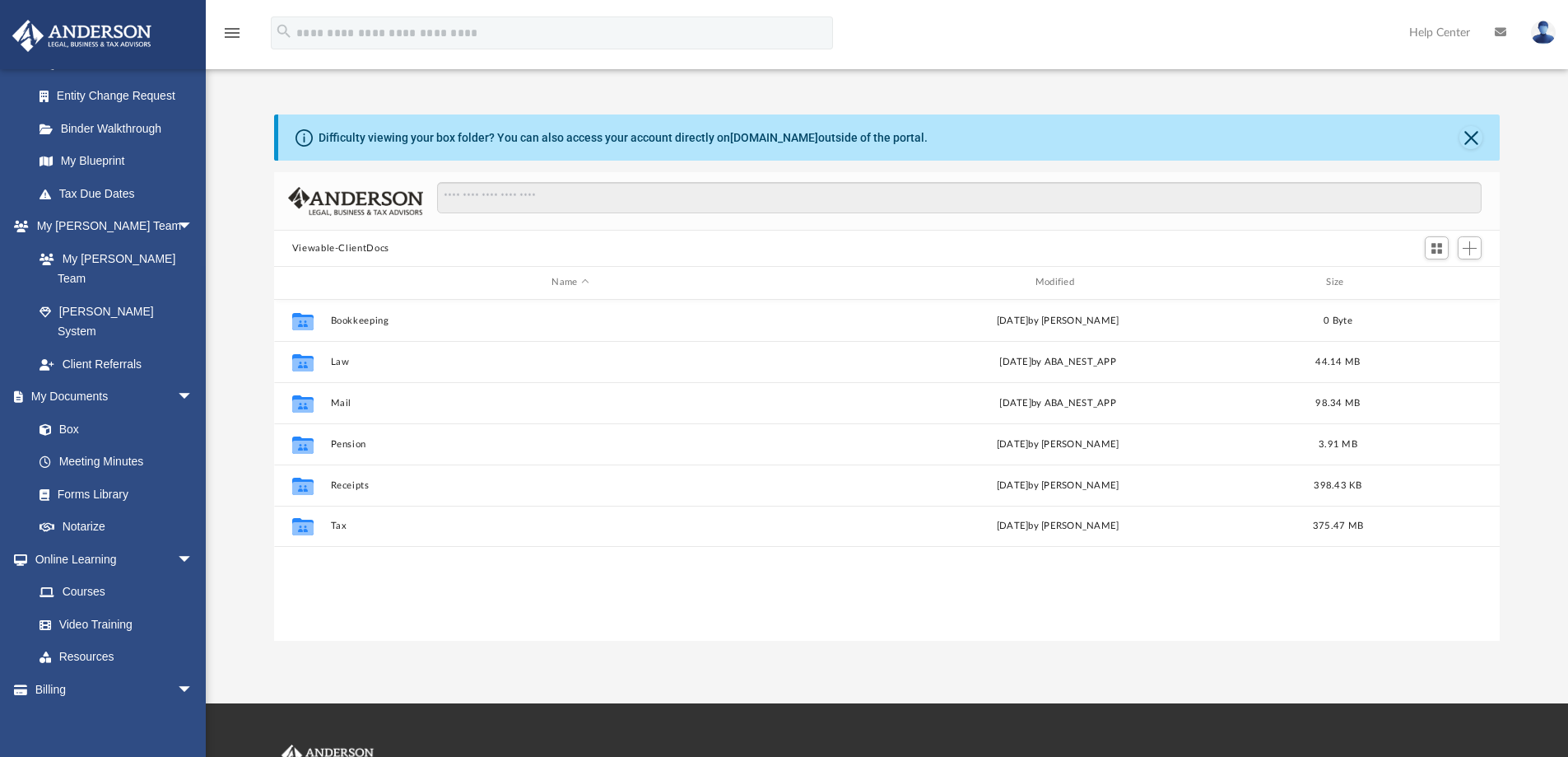
scroll to position [362, 1213]
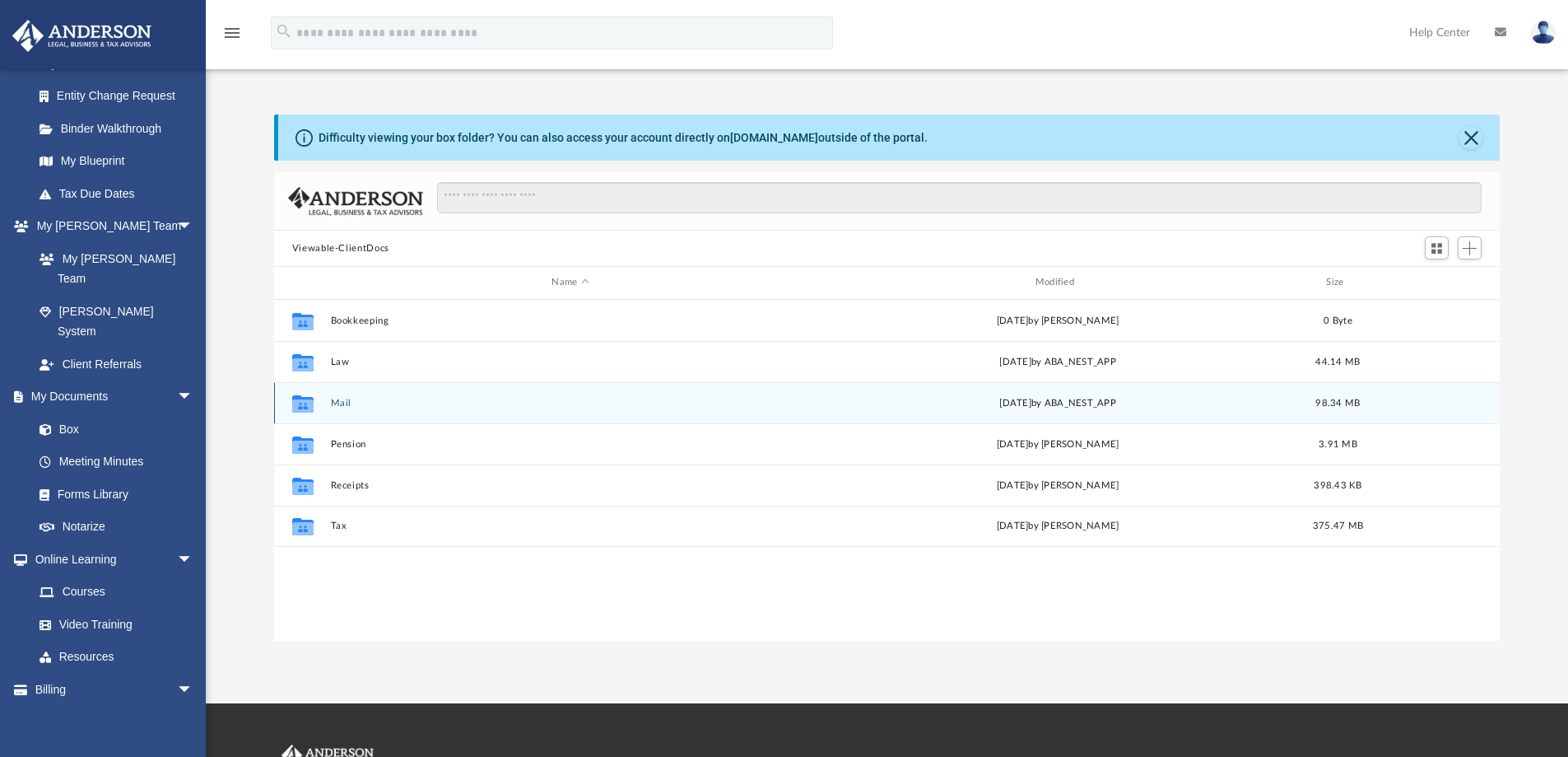
click at [339, 402] on button "Mail" at bounding box center [569, 403] width 480 height 11
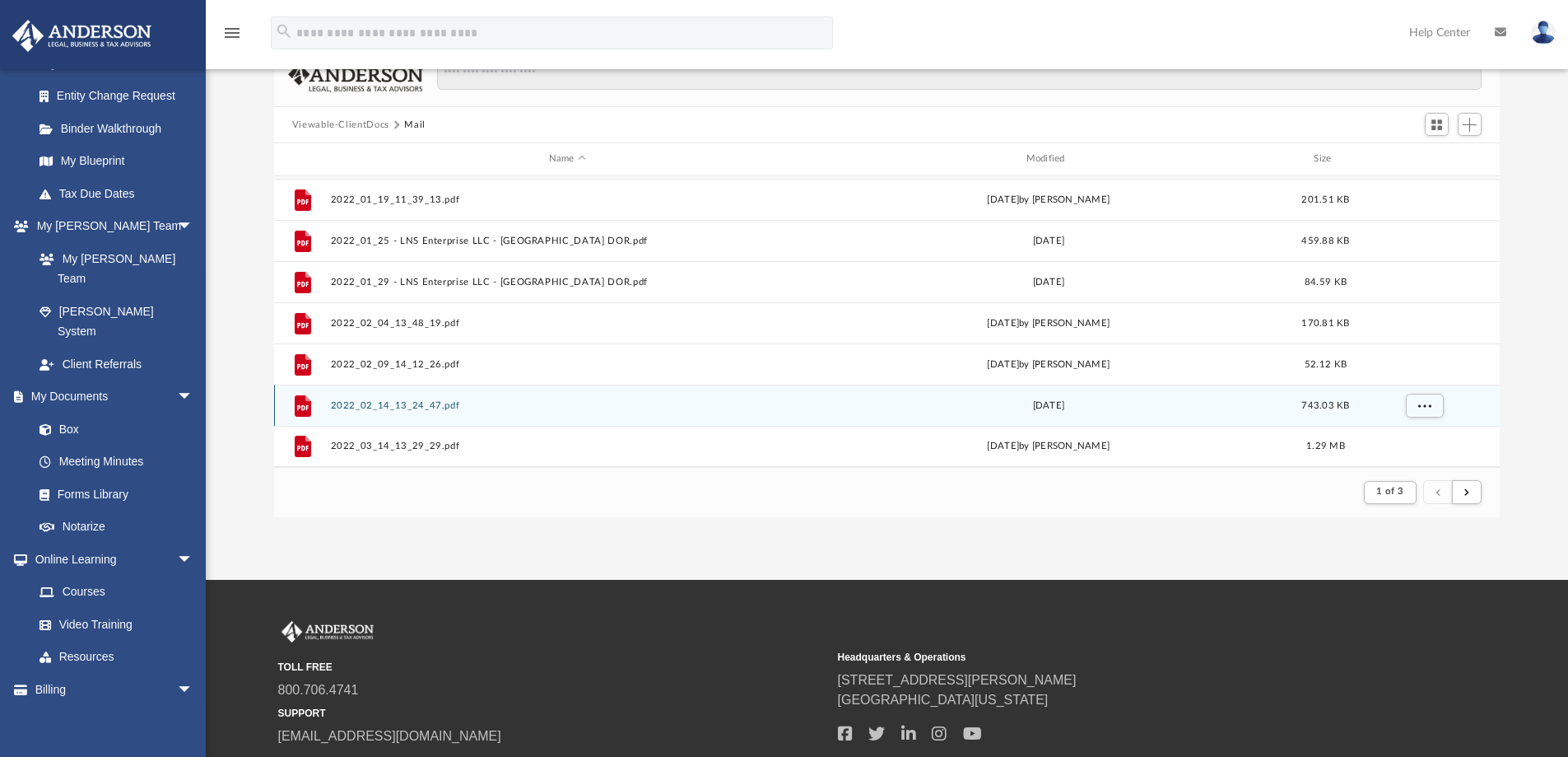
scroll to position [241, 0]
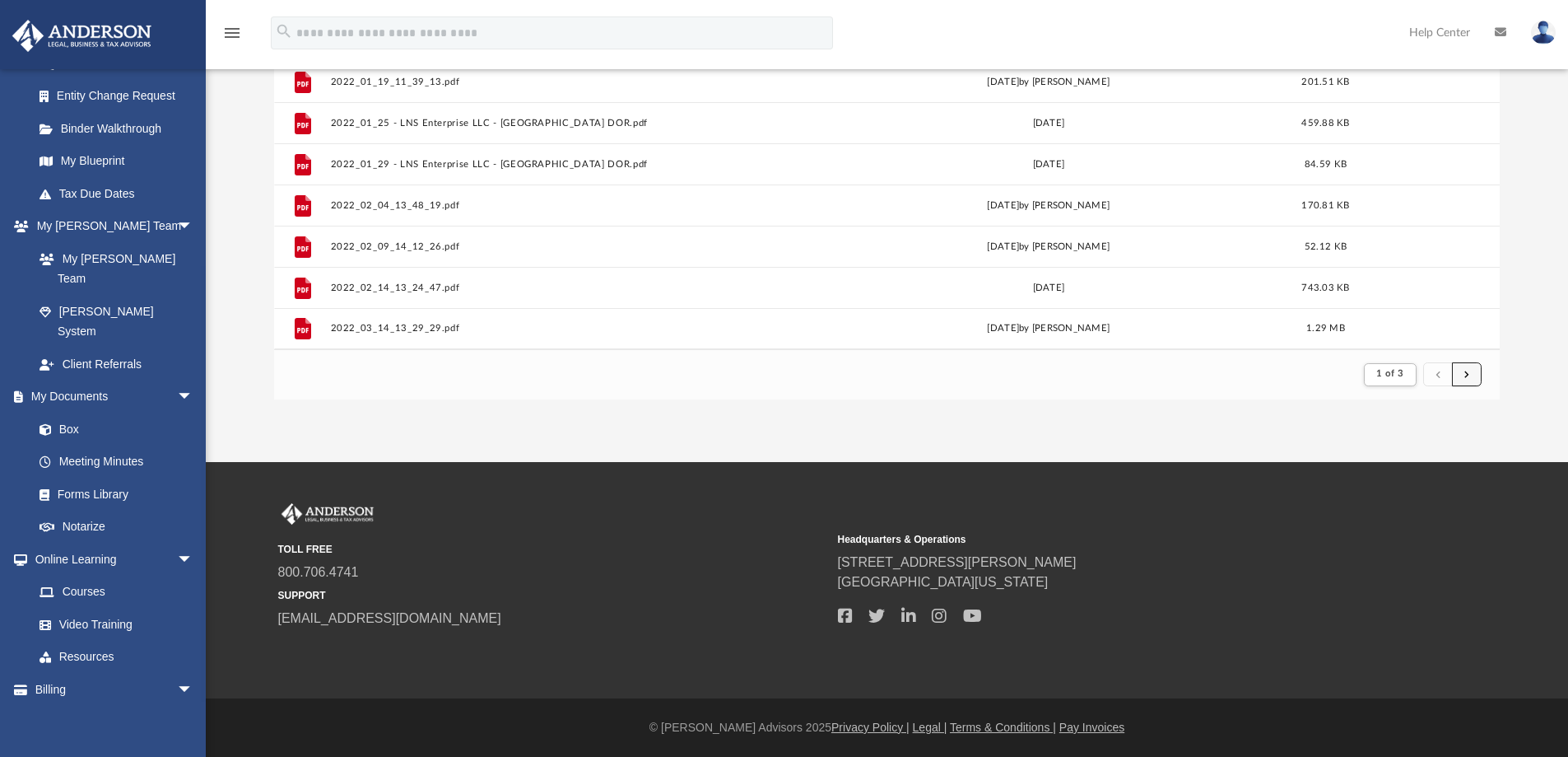
click at [1466, 371] on span "submit" at bounding box center [1467, 375] width 5 height 9
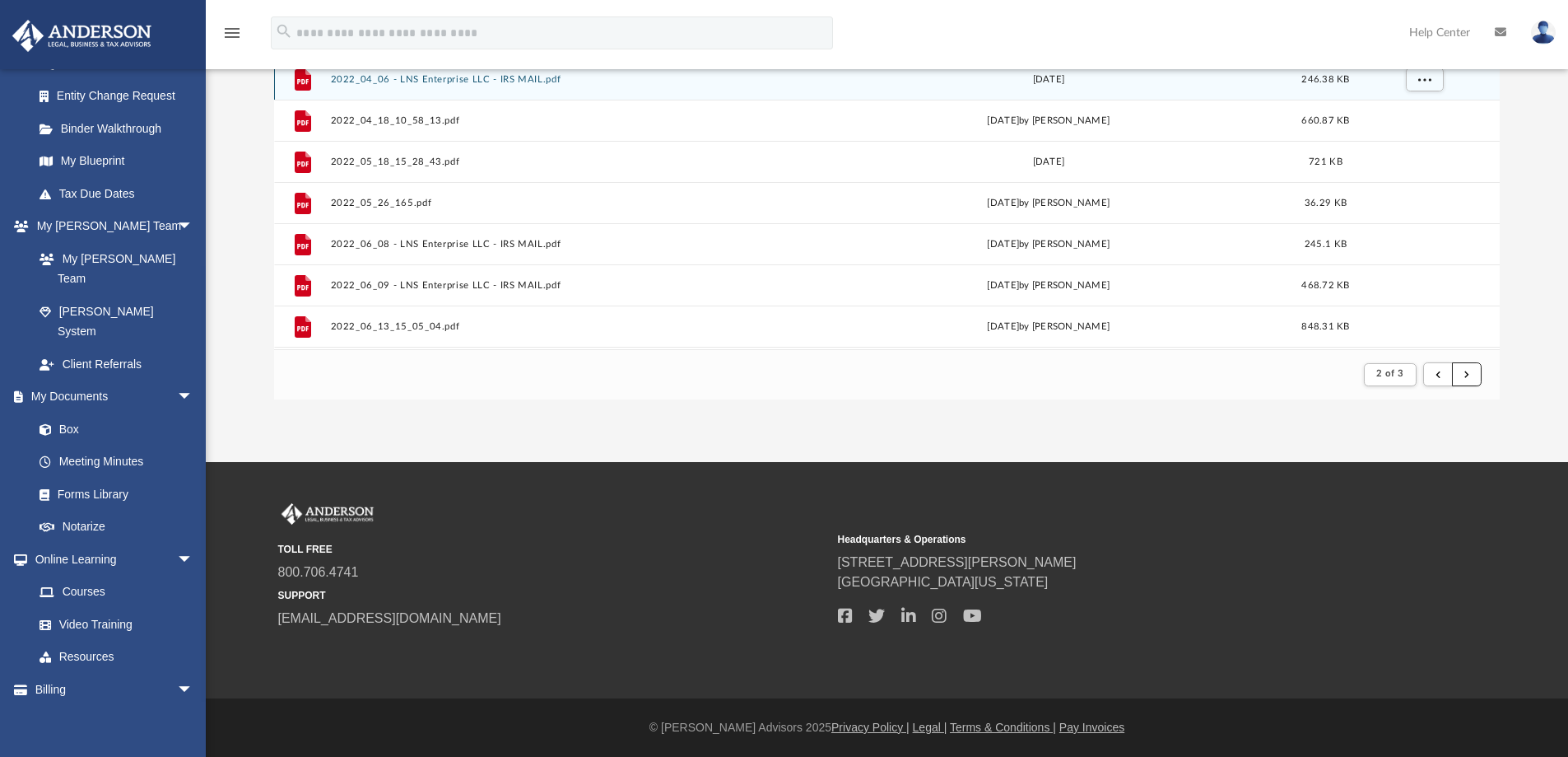
scroll to position [0, 0]
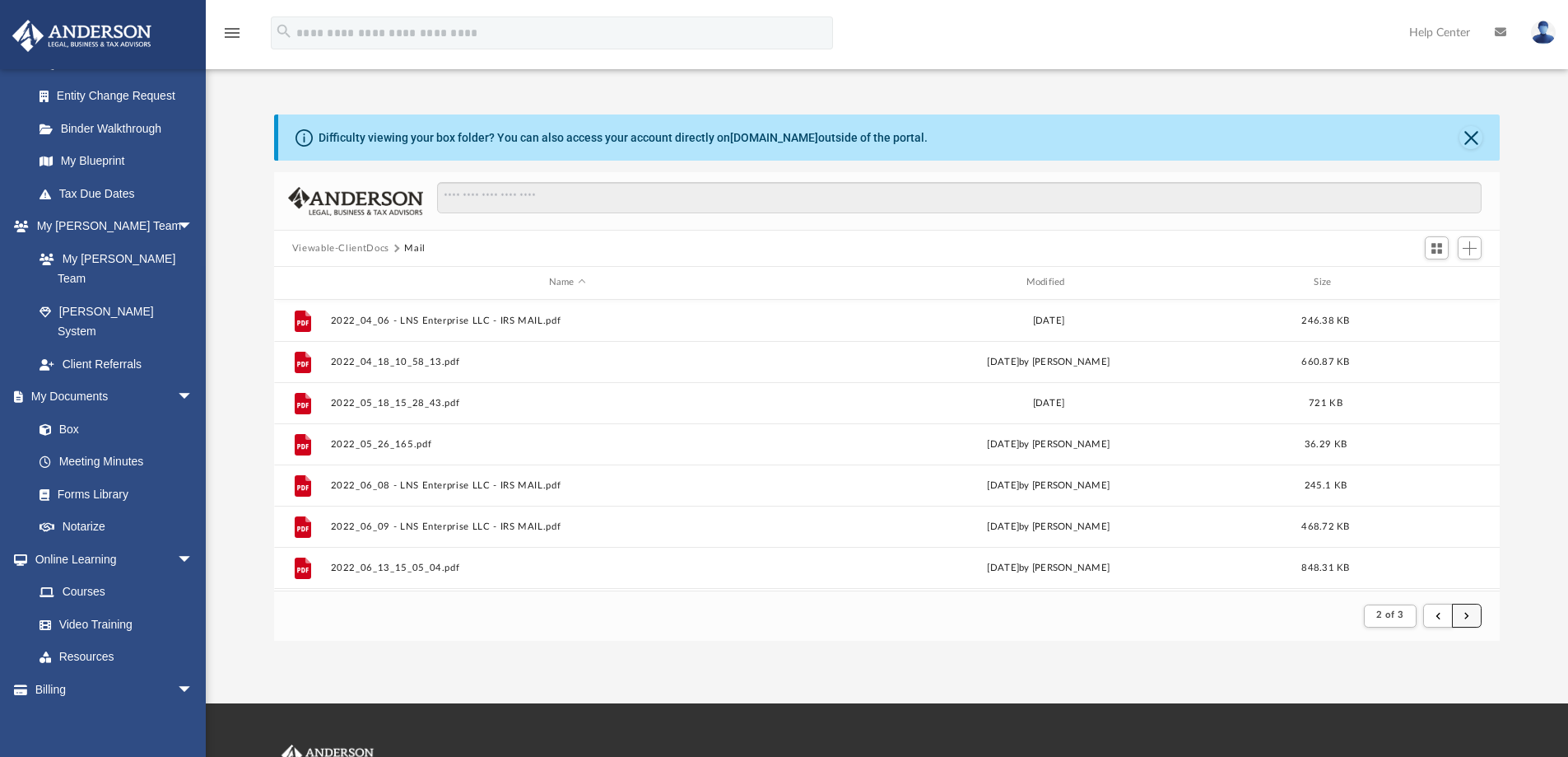
click at [1467, 613] on span "submit" at bounding box center [1467, 616] width 5 height 9
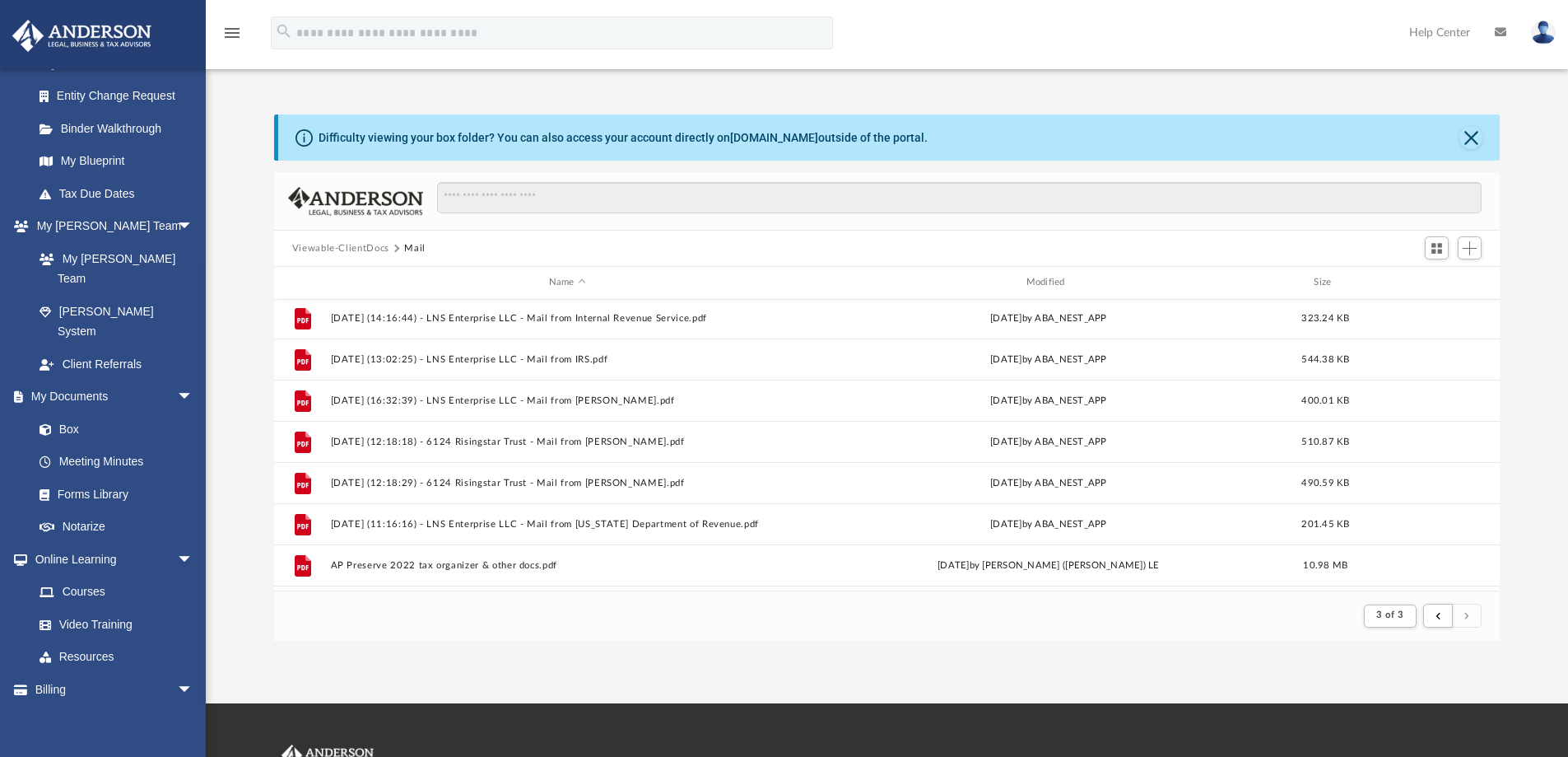
scroll to position [1318, 0]
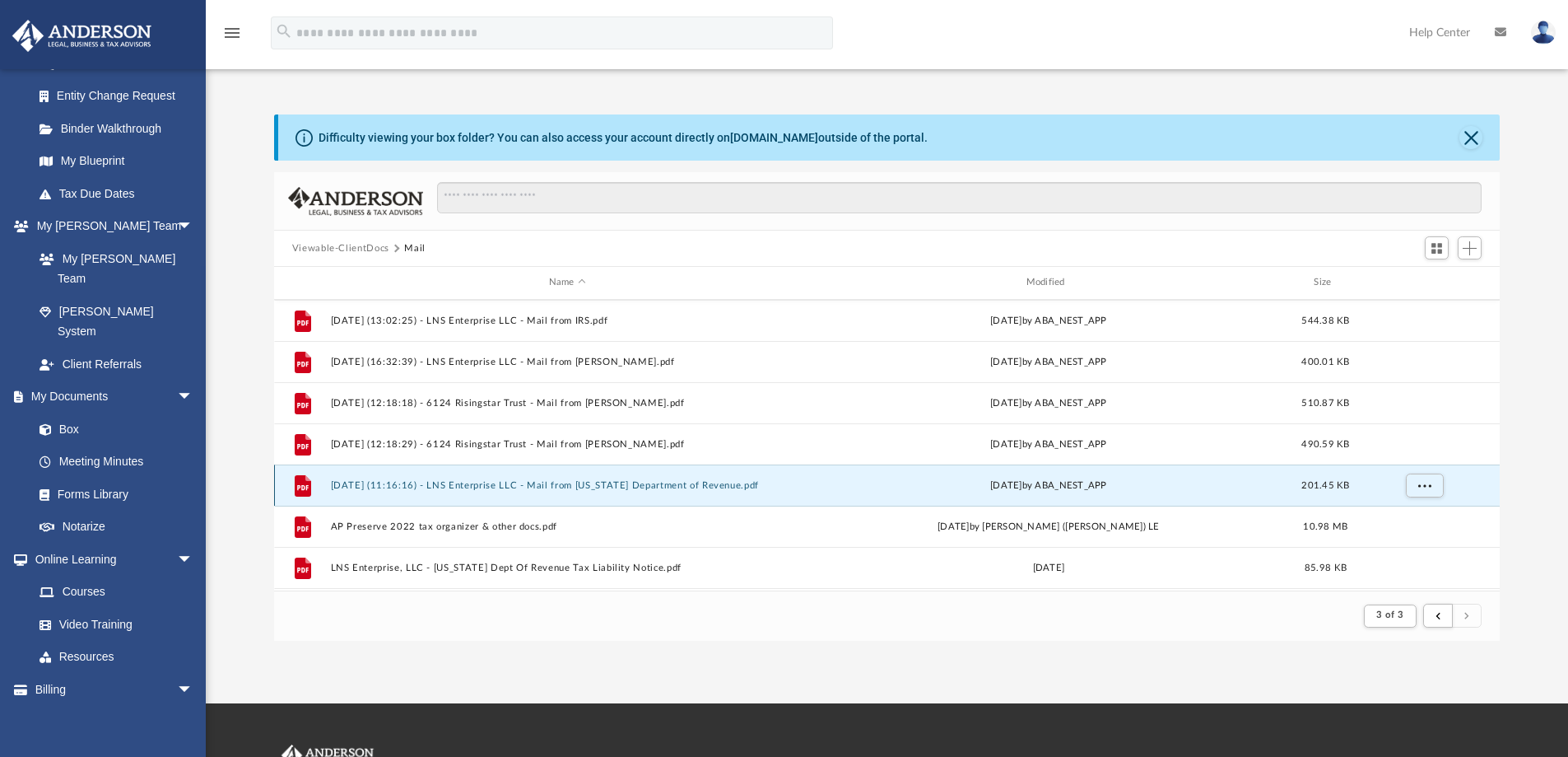
click at [458, 482] on button "[DATE] (11:16:16) - LNS Enterprise LLC - Mail from [US_STATE] Department of Rev…" at bounding box center [567, 485] width 474 height 11
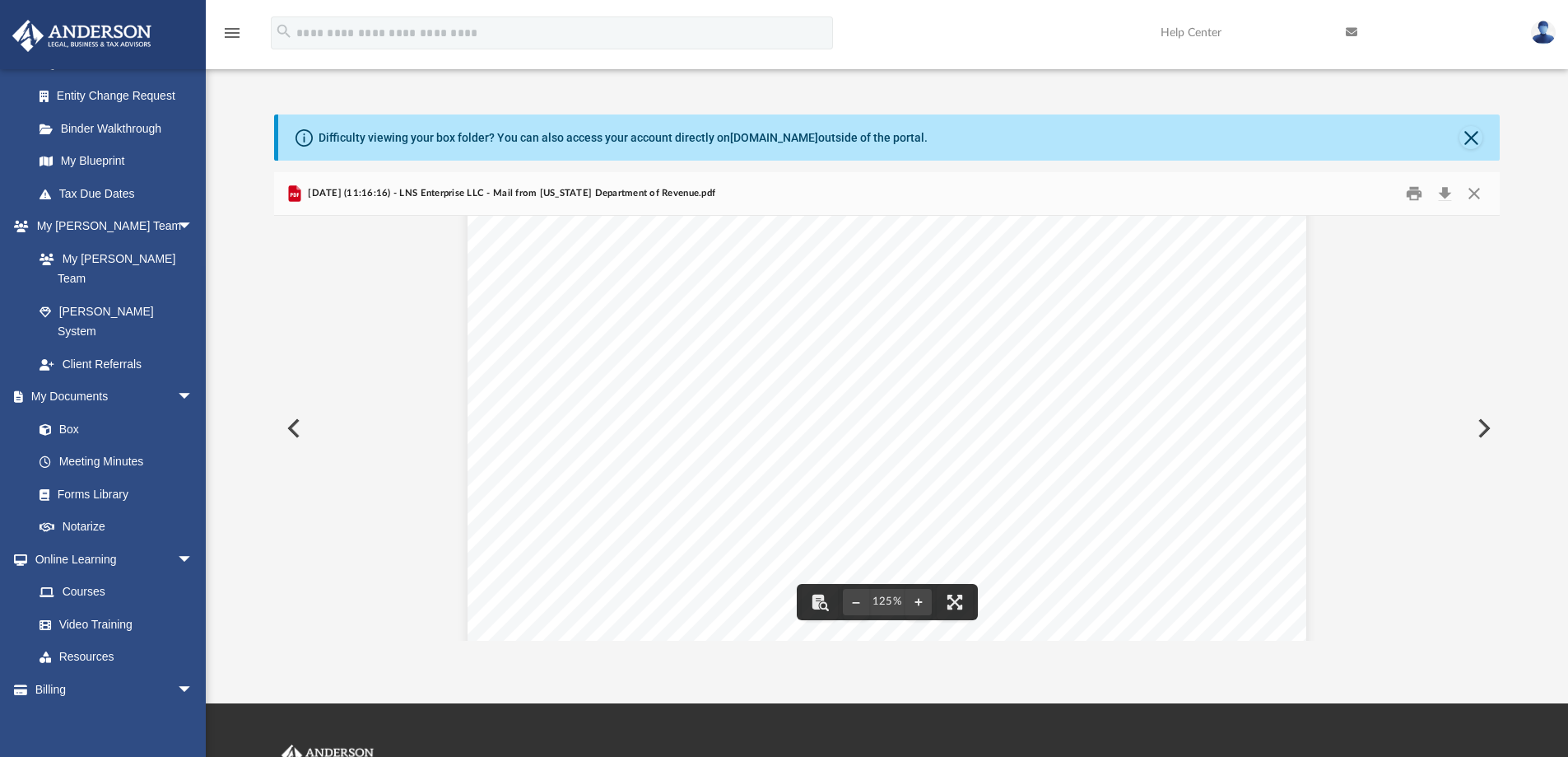
scroll to position [0, 0]
click at [1446, 193] on button "Download" at bounding box center [1444, 193] width 29 height 26
click at [1541, 36] on img at bounding box center [1543, 32] width 25 height 24
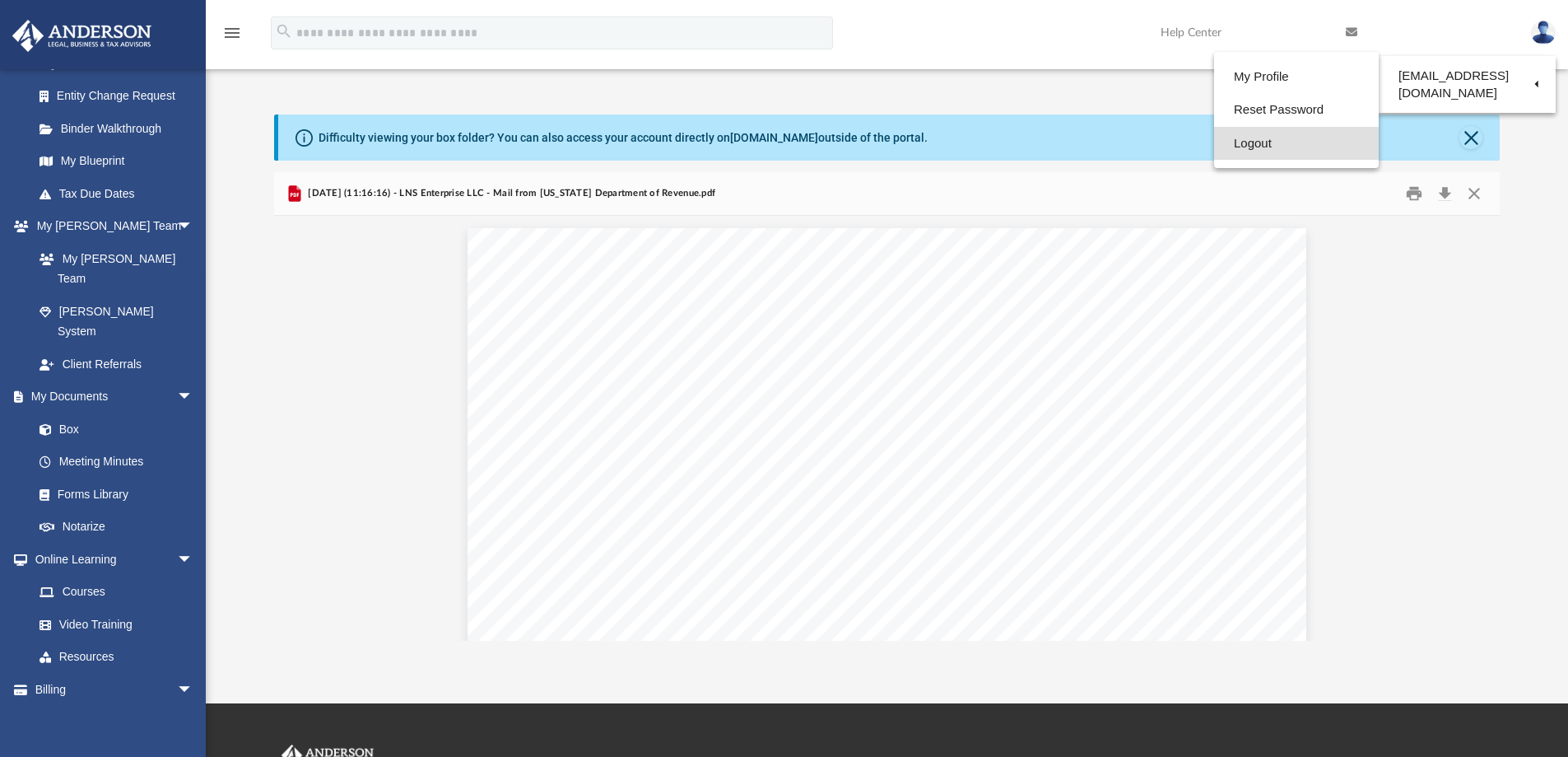
click at [1258, 140] on link "Logout" at bounding box center [1297, 144] width 165 height 34
